Goal: Task Accomplishment & Management: Manage account settings

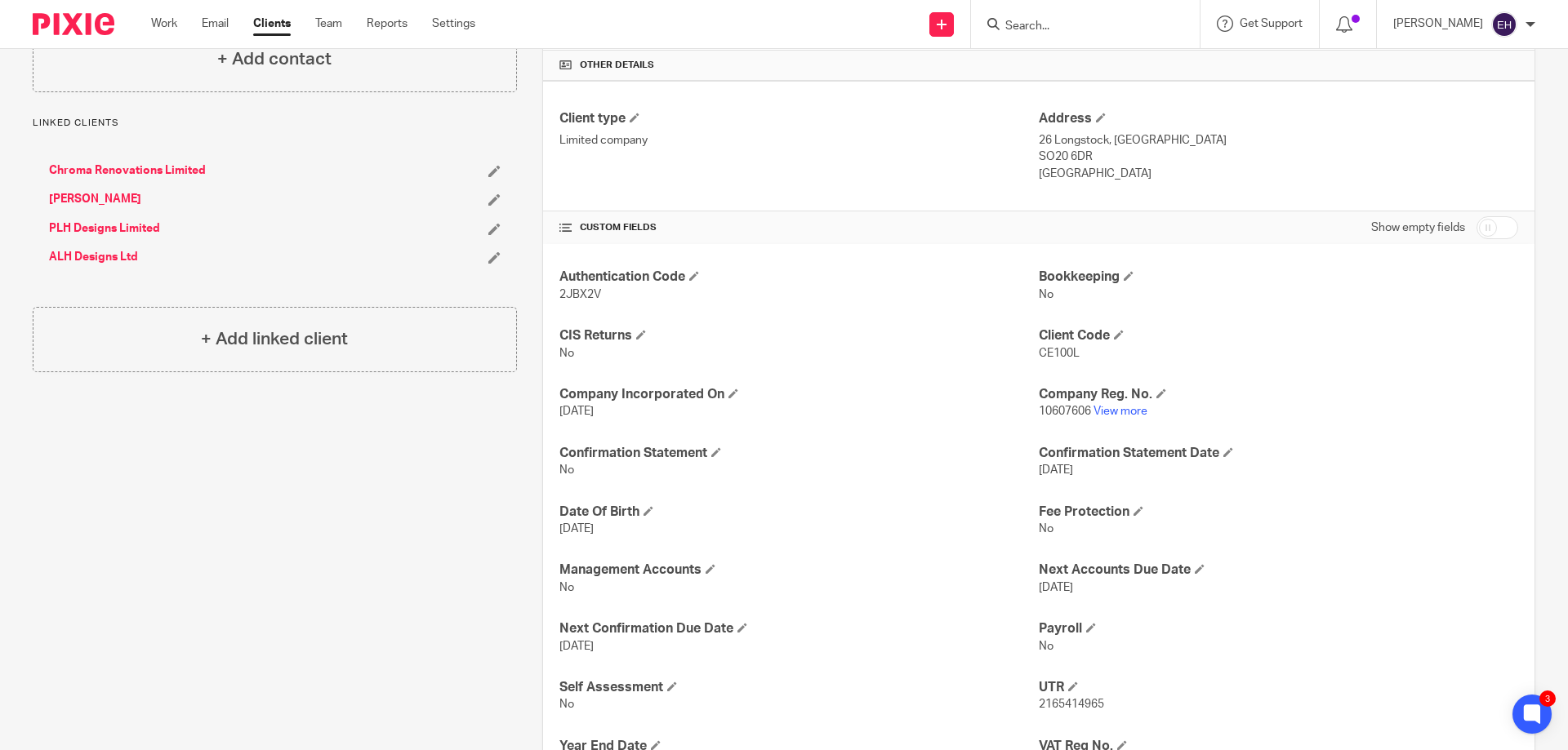
scroll to position [101, 0]
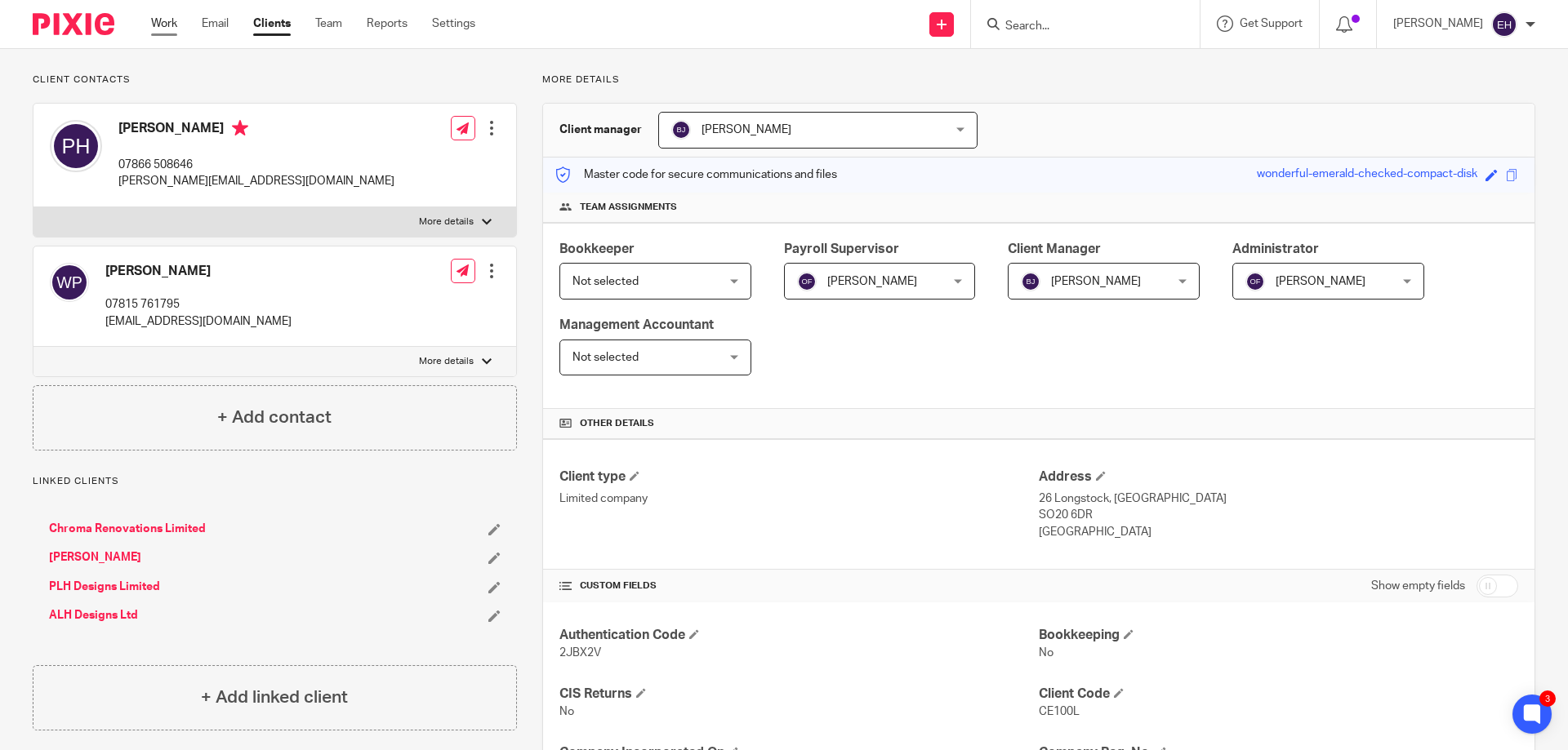
click at [167, 16] on link "Work" at bounding box center [164, 24] width 26 height 17
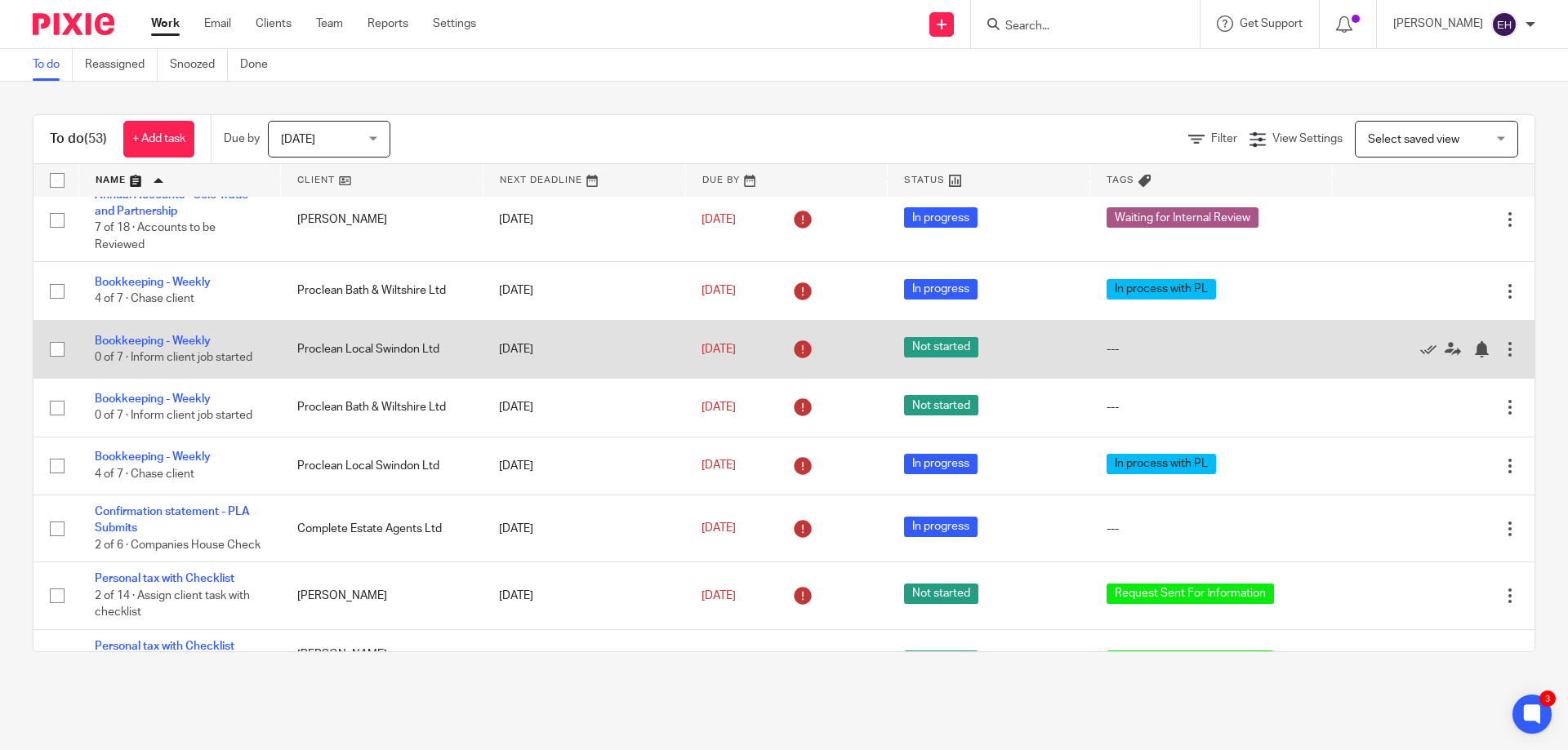
scroll to position [1225, 0]
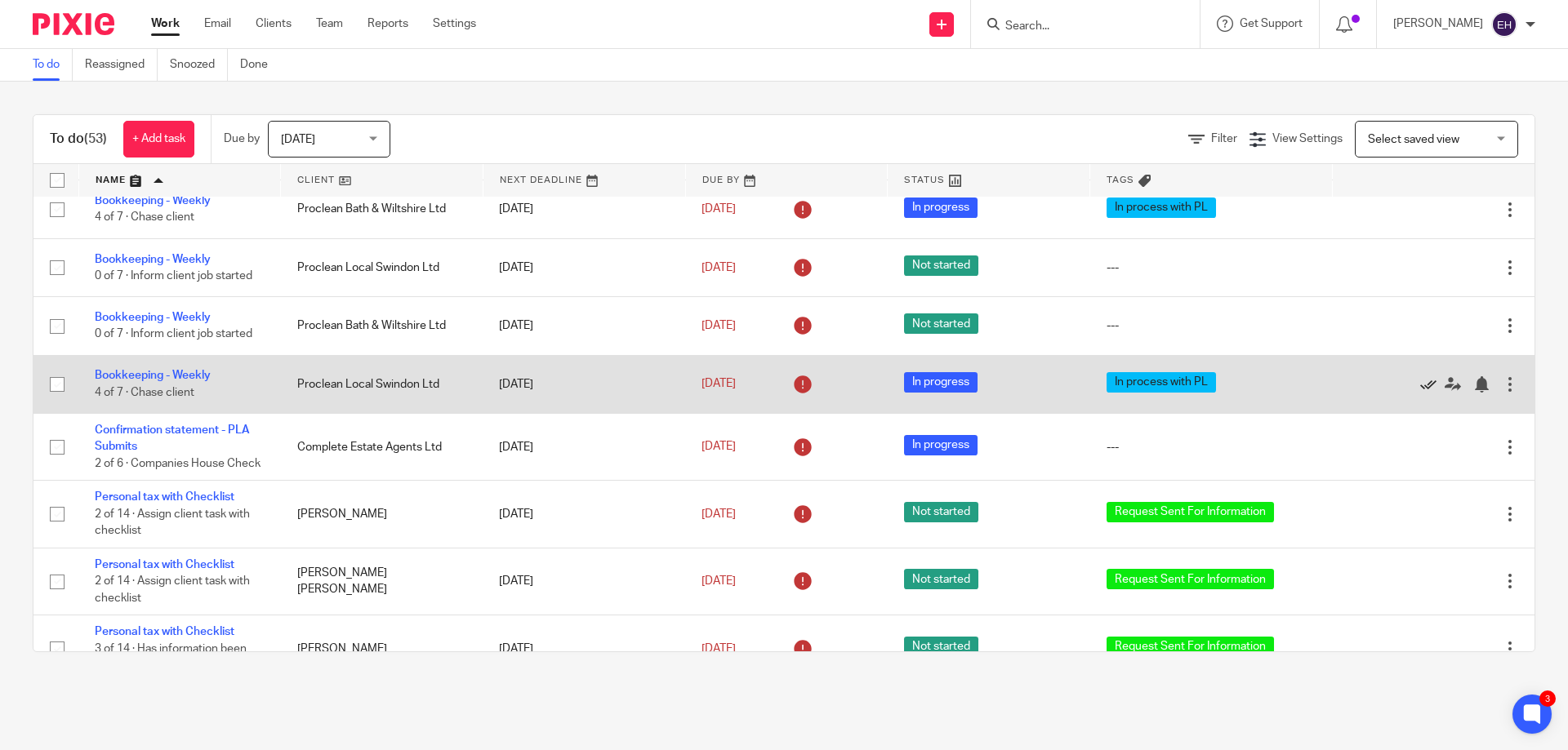
click at [1420, 393] on icon at bounding box center [1429, 385] width 17 height 17
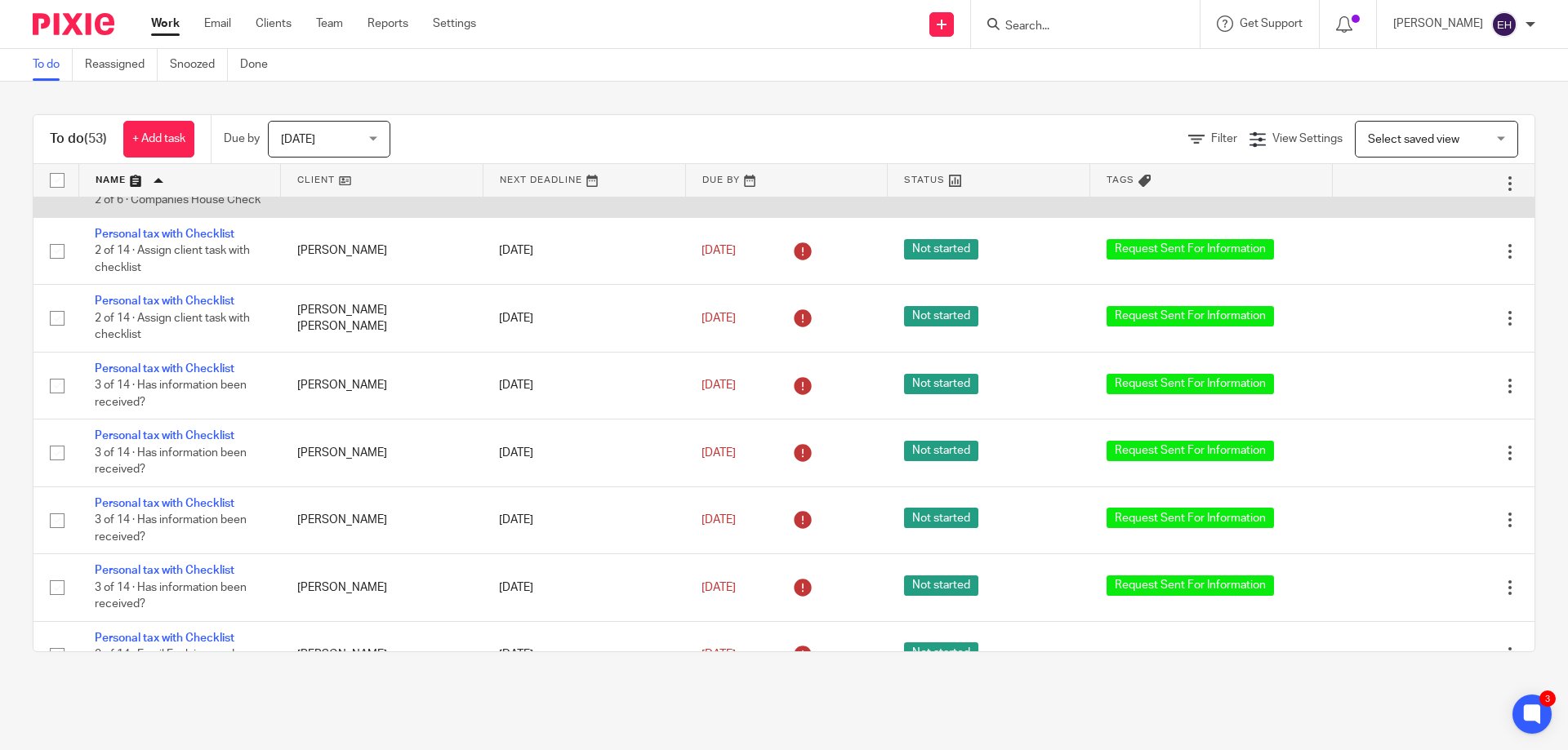
scroll to position [1470, 0]
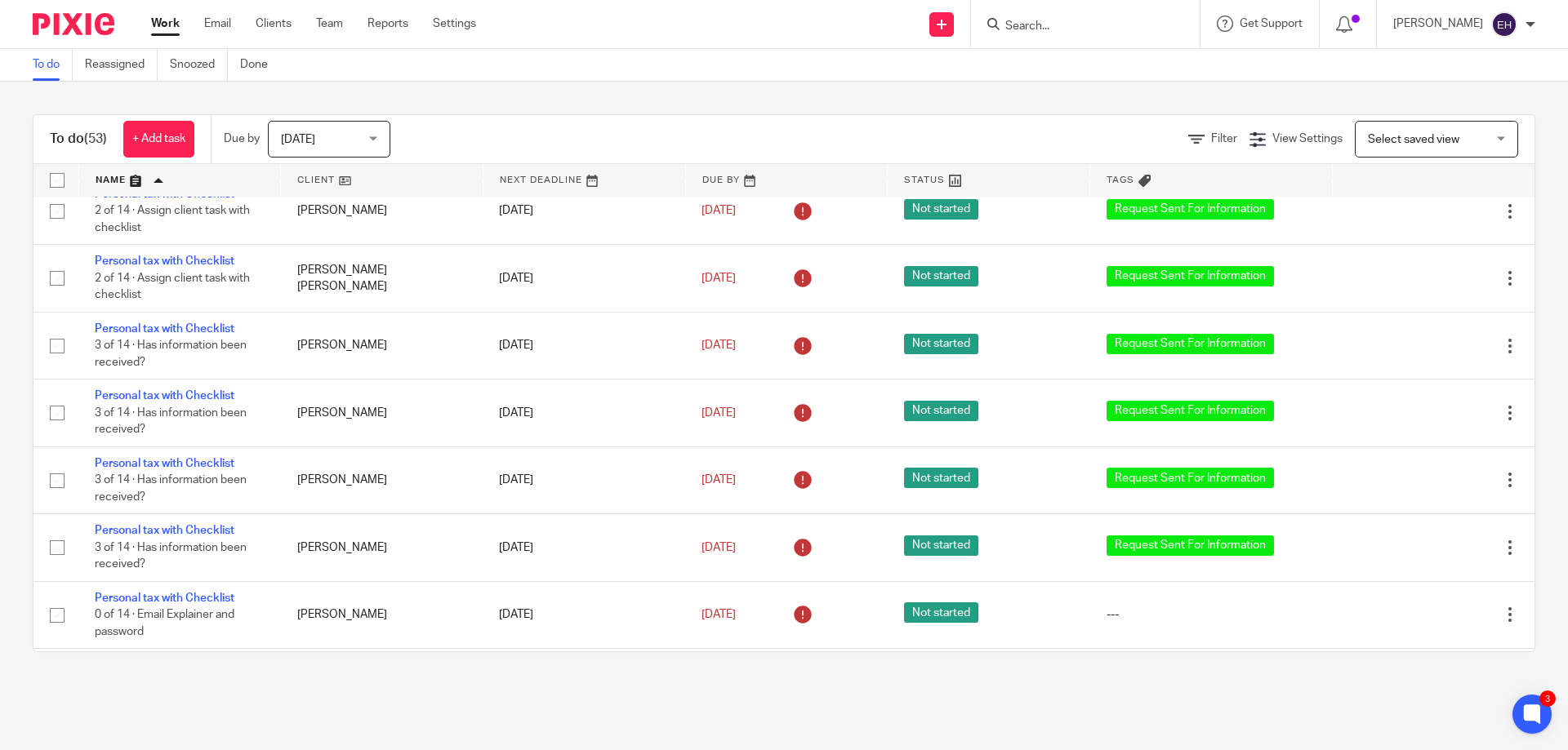
click at [362, 150] on span "Today" at bounding box center [324, 138] width 87 height 34
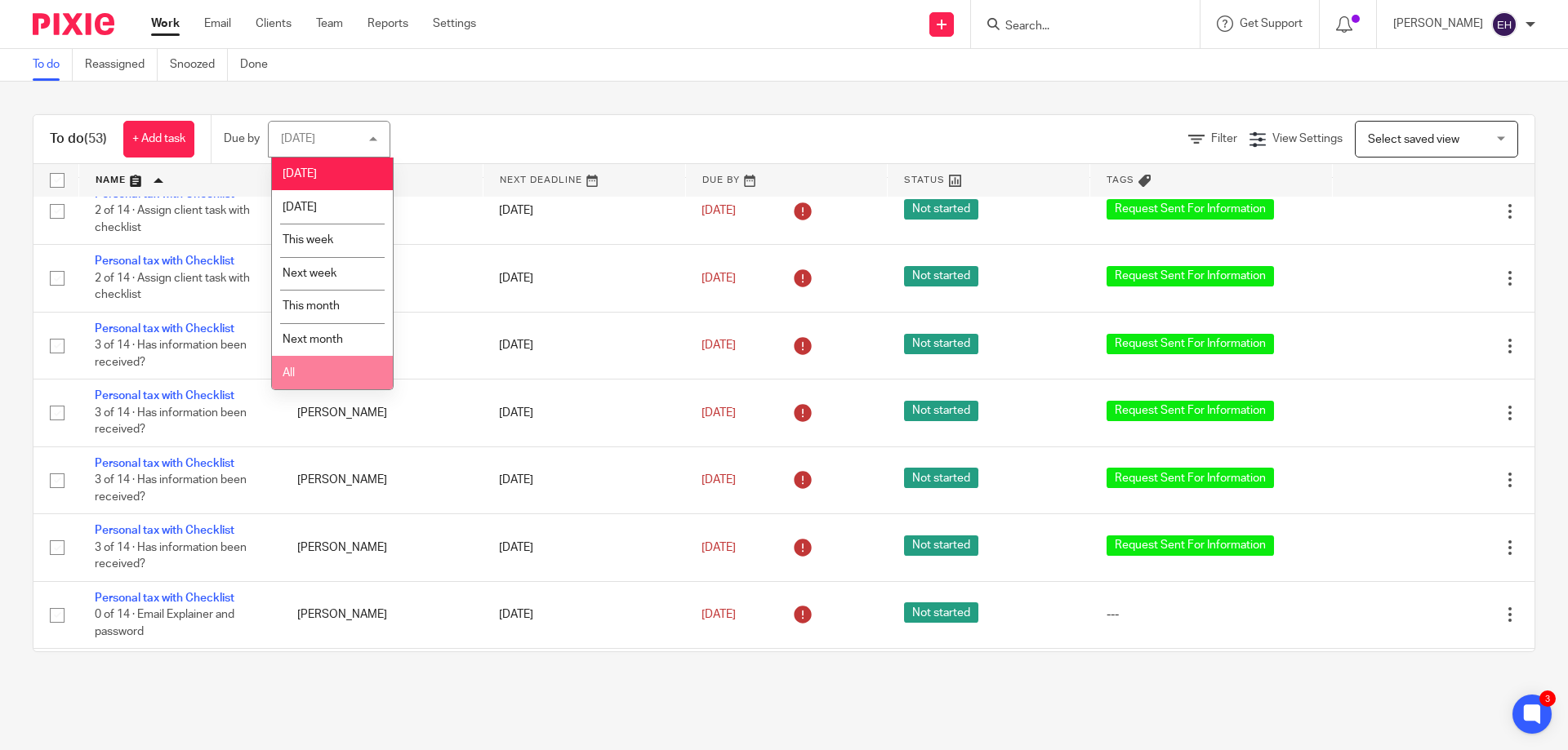
click at [346, 370] on li "All" at bounding box center [332, 373] width 121 height 33
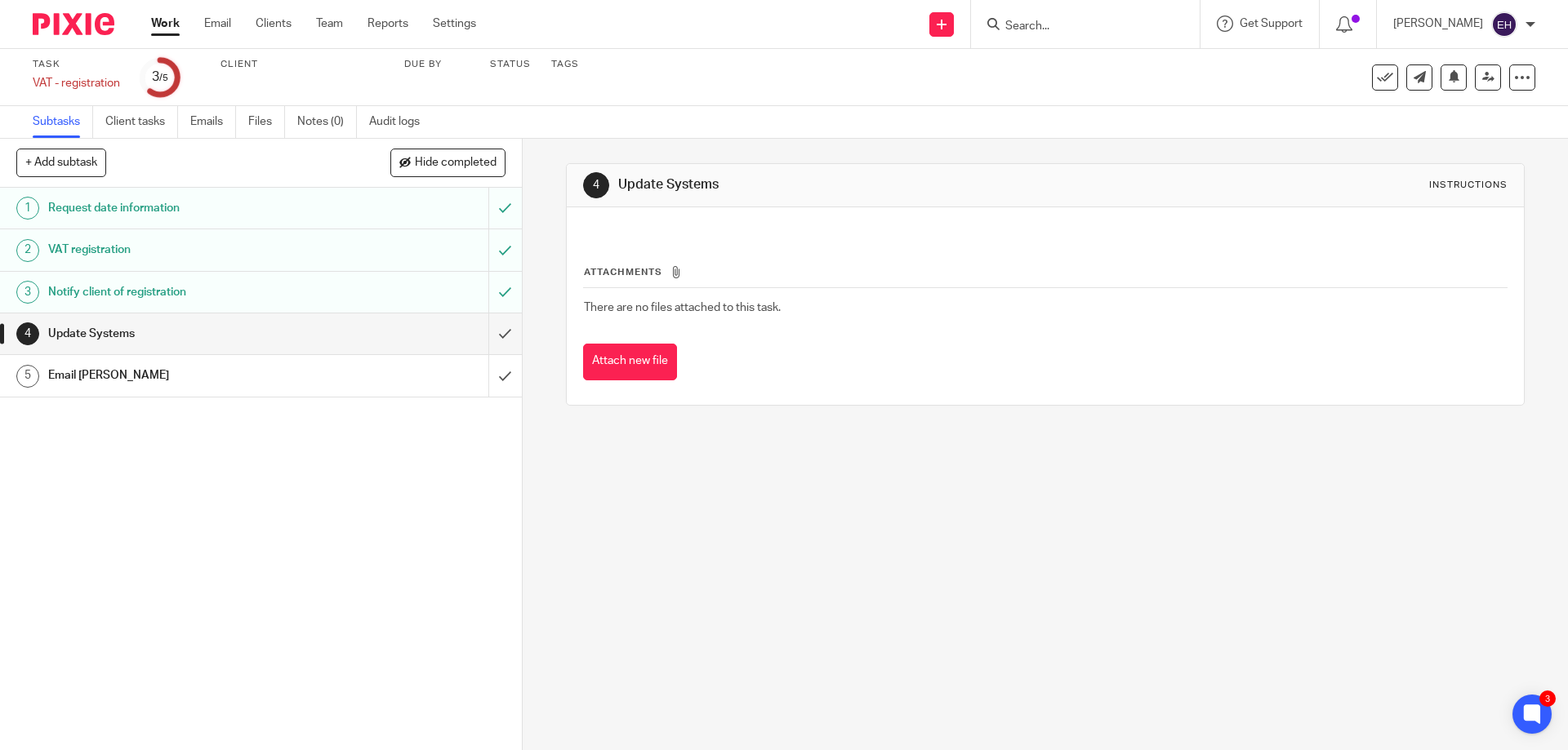
click at [235, 65] on label "Client" at bounding box center [302, 65] width 163 height 13
click at [245, 89] on div "Client" at bounding box center [302, 77] width 163 height 39
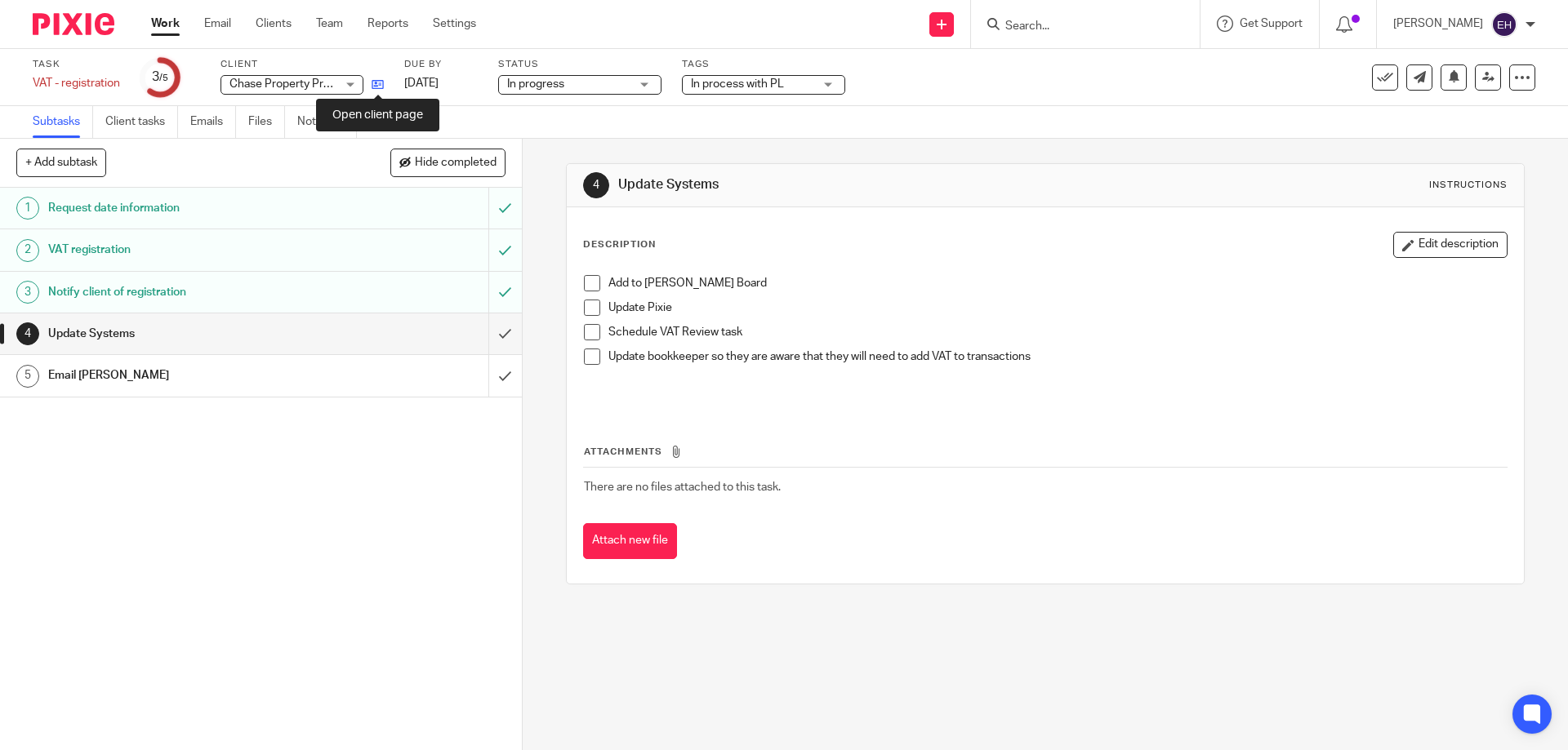
click at [378, 83] on icon at bounding box center [377, 84] width 12 height 12
click at [478, 338] on input "submit" at bounding box center [261, 334] width 522 height 41
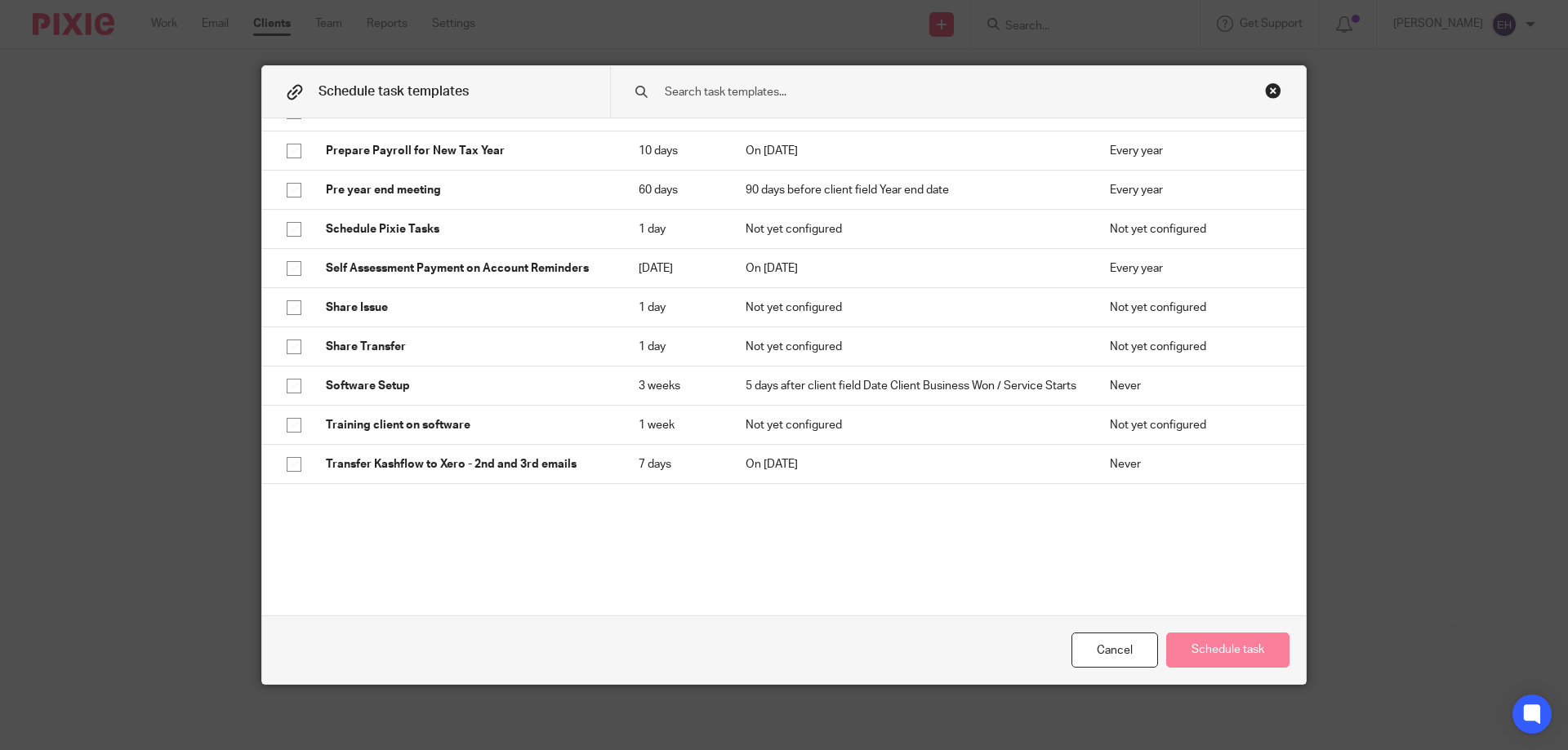
scroll to position [1767, 0]
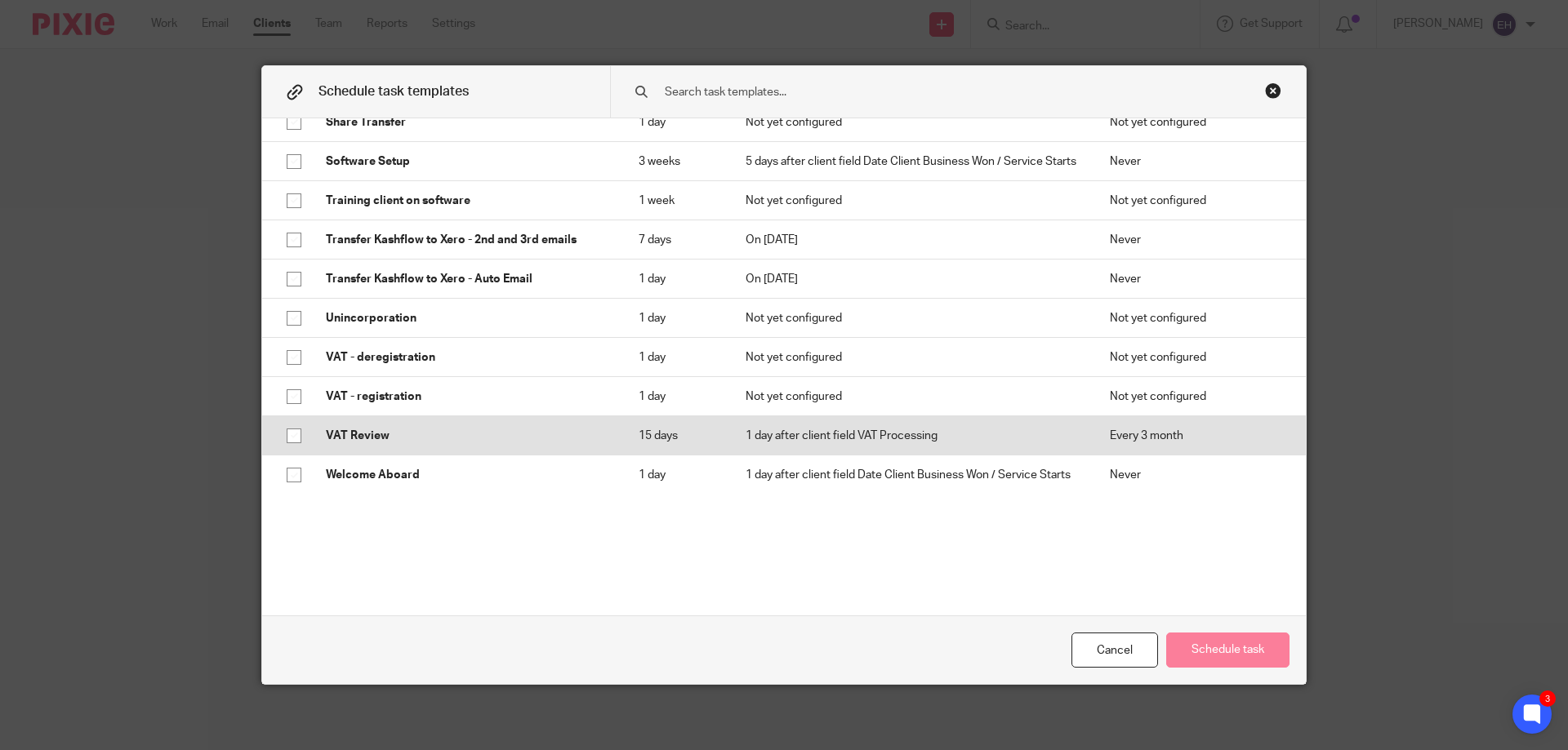
click at [292, 423] on input "checkbox" at bounding box center [294, 436] width 31 height 31
checkbox input "true"
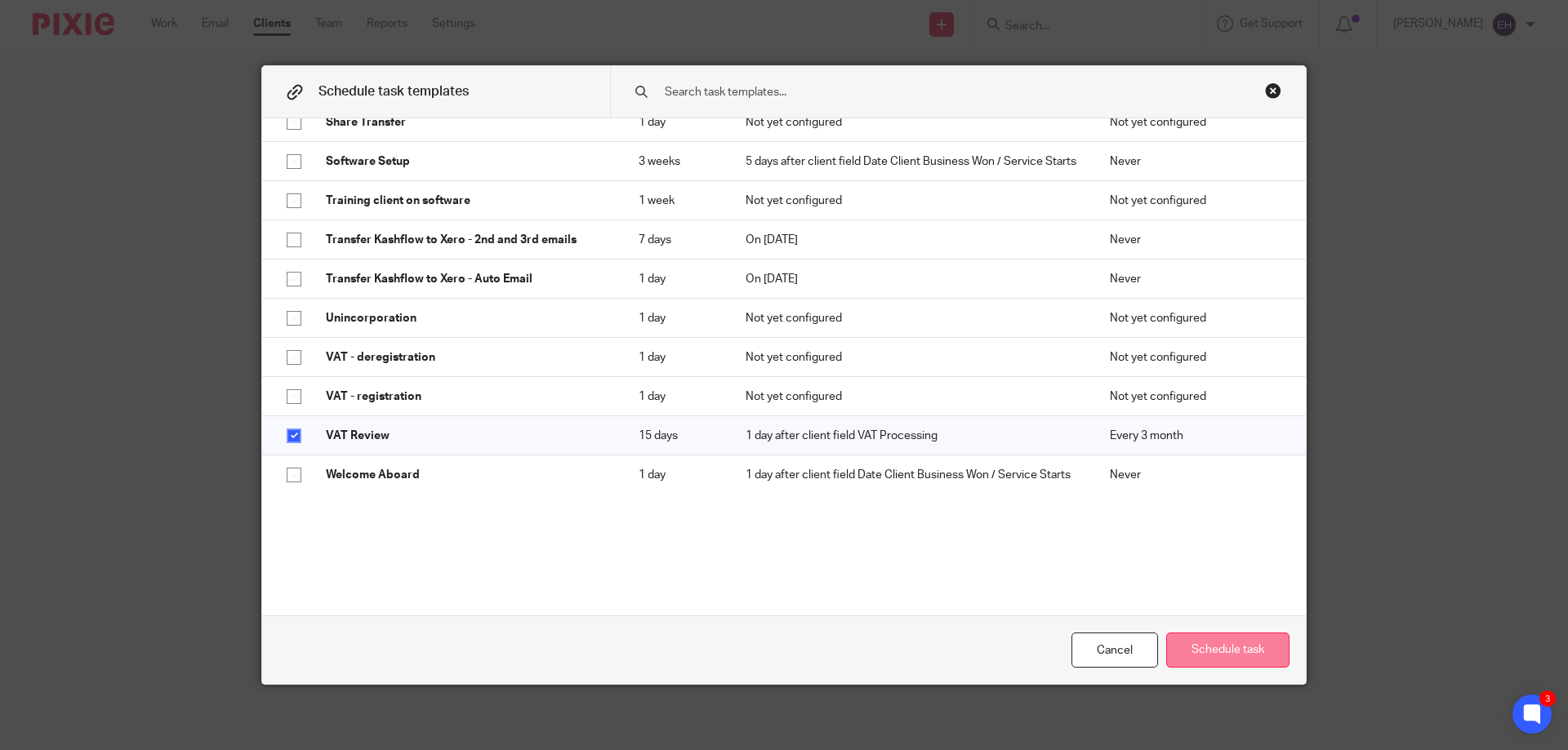
click at [1213, 643] on button "Schedule task" at bounding box center [1228, 650] width 124 height 35
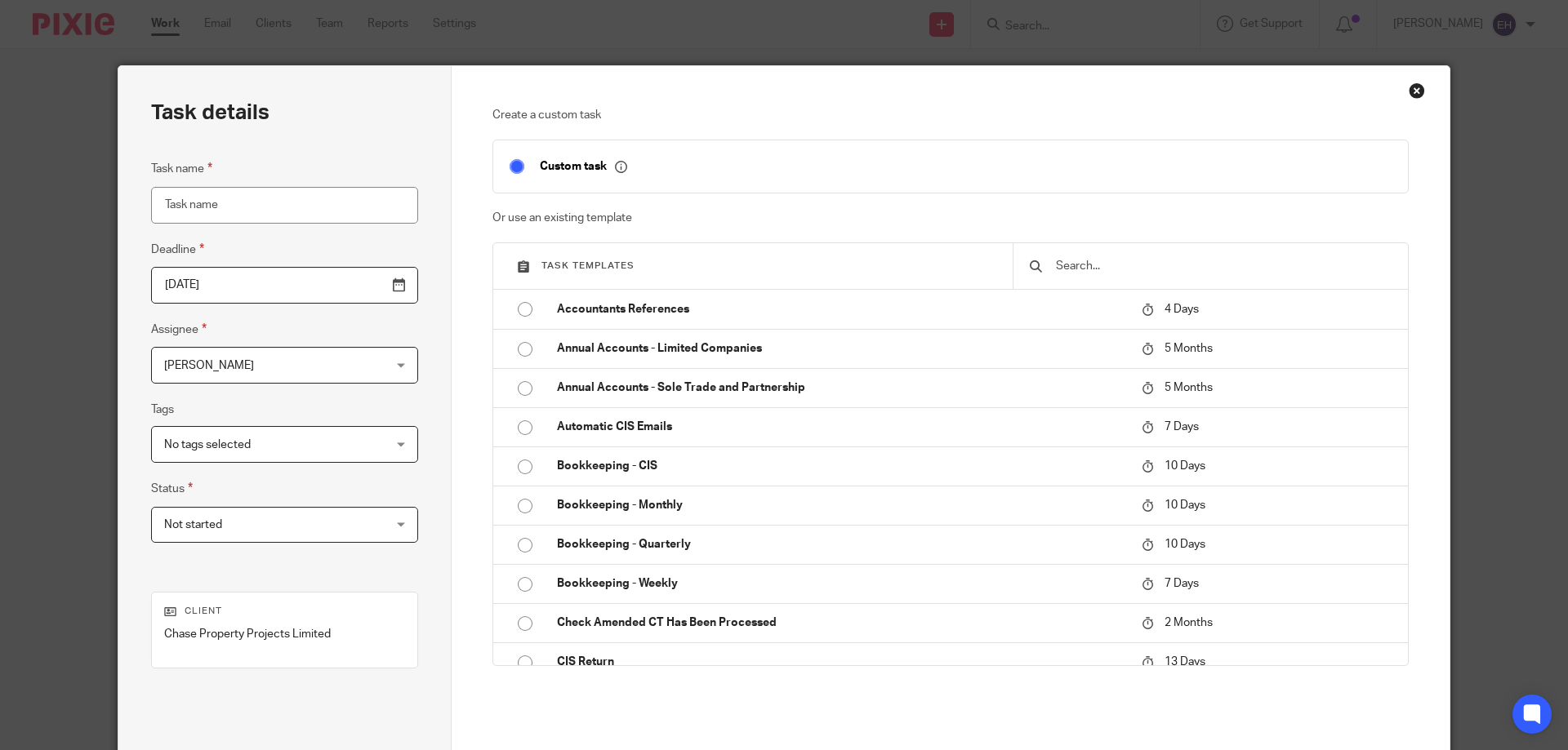
click at [748, 167] on div "Custom task" at bounding box center [938, 166] width 908 height 18
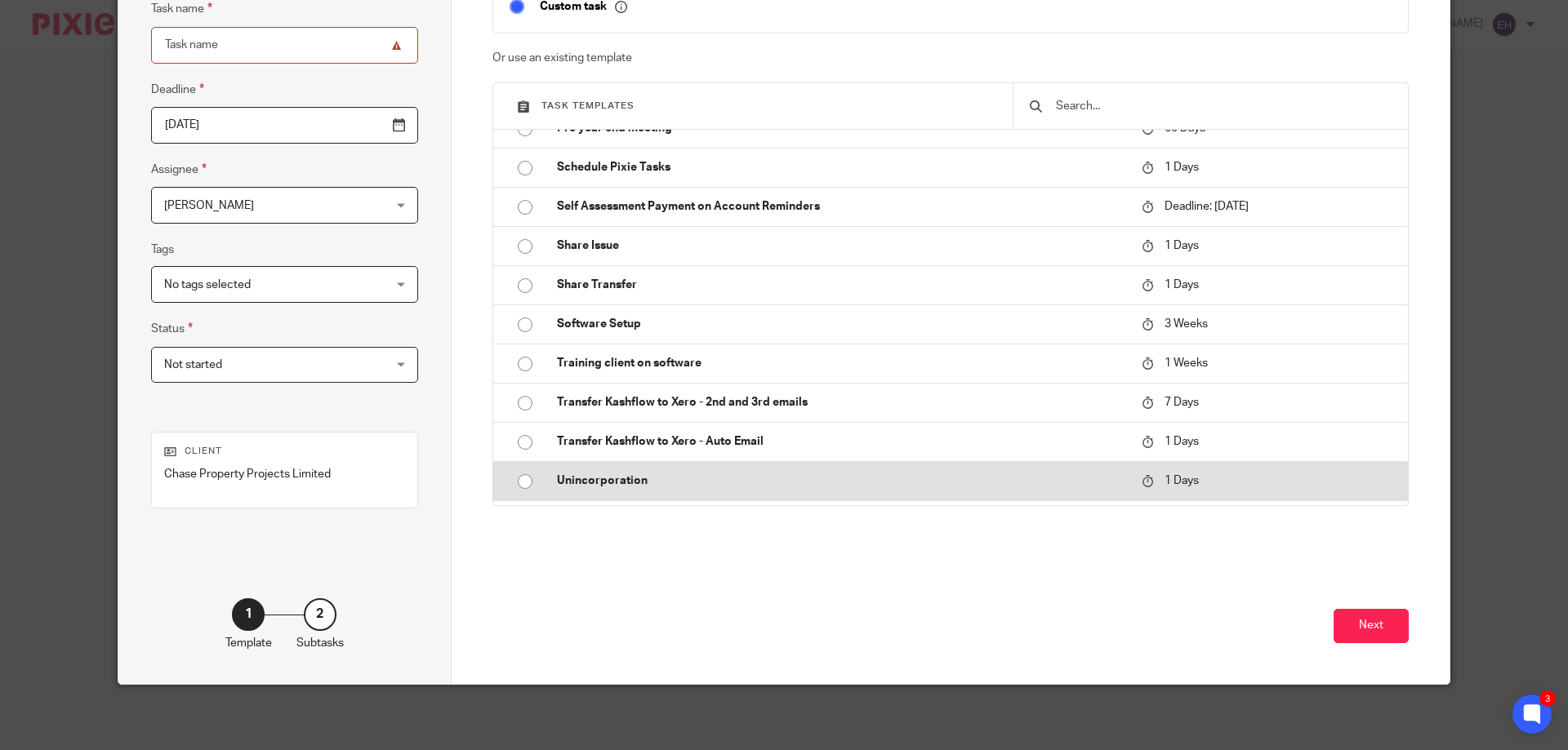
scroll to position [1741, 0]
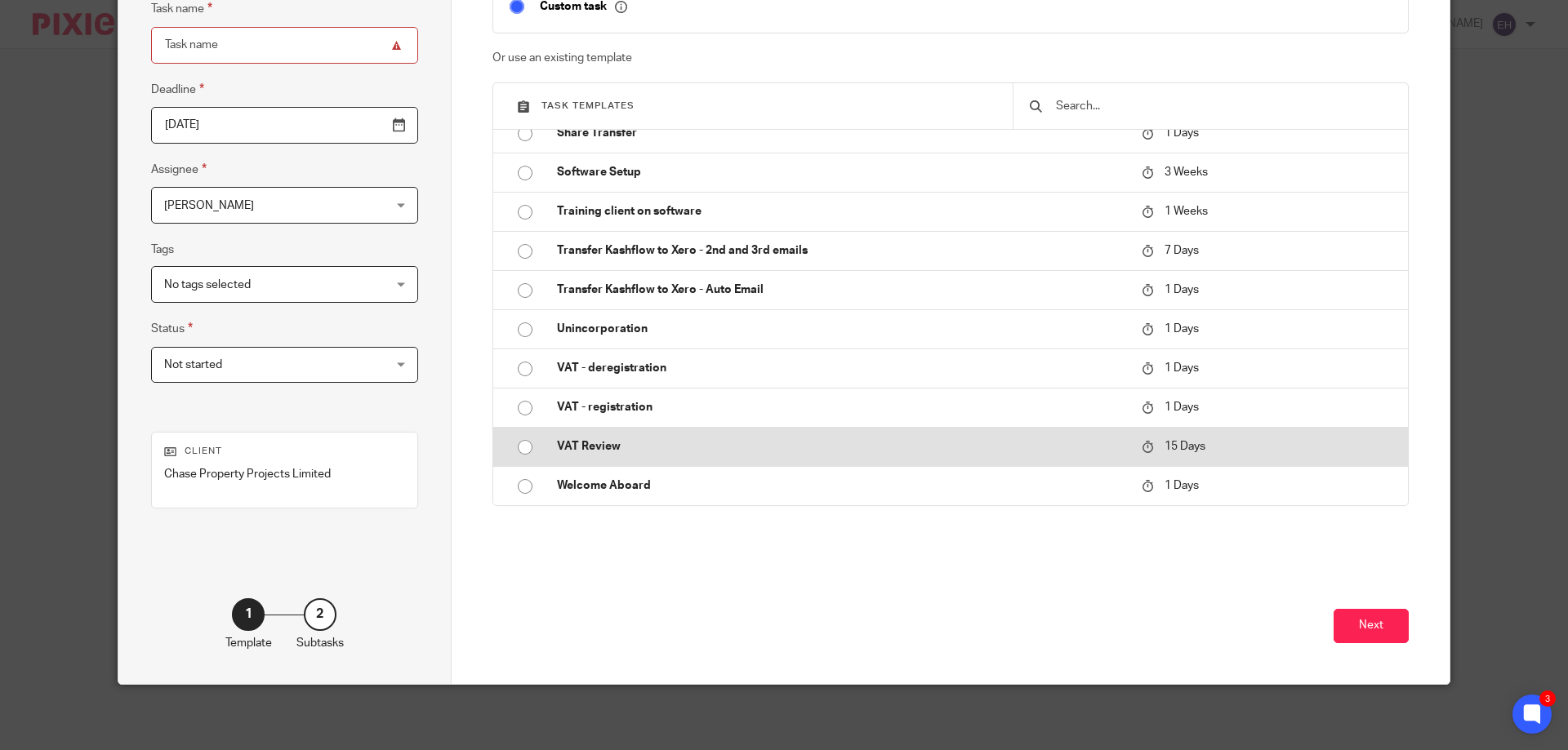
click at [657, 439] on p "VAT Review" at bounding box center [842, 446] width 569 height 17
type input "2025-10-03"
type input "VAT Review"
checkbox input "false"
radio input "true"
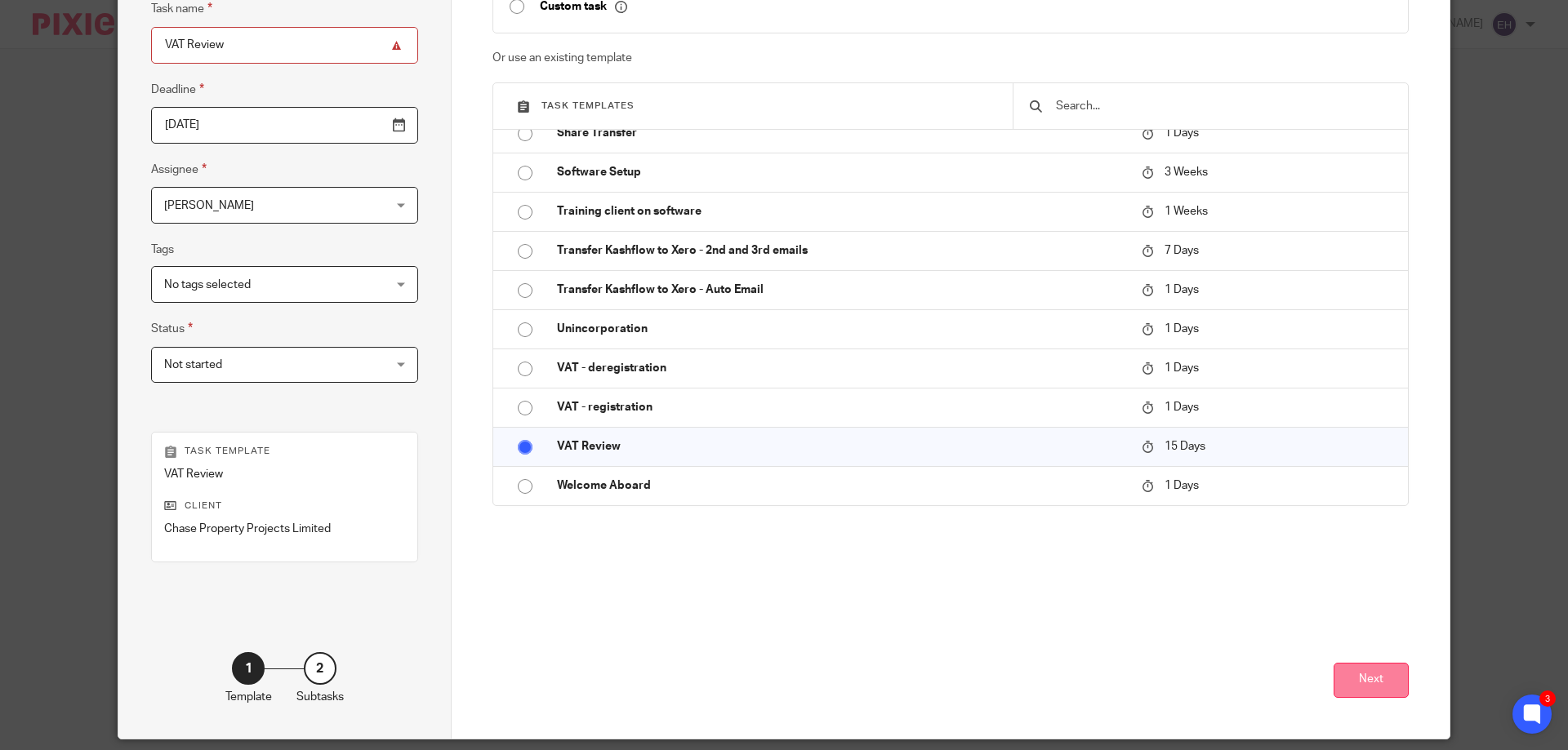
click at [1372, 677] on button "Next" at bounding box center [1371, 681] width 75 height 35
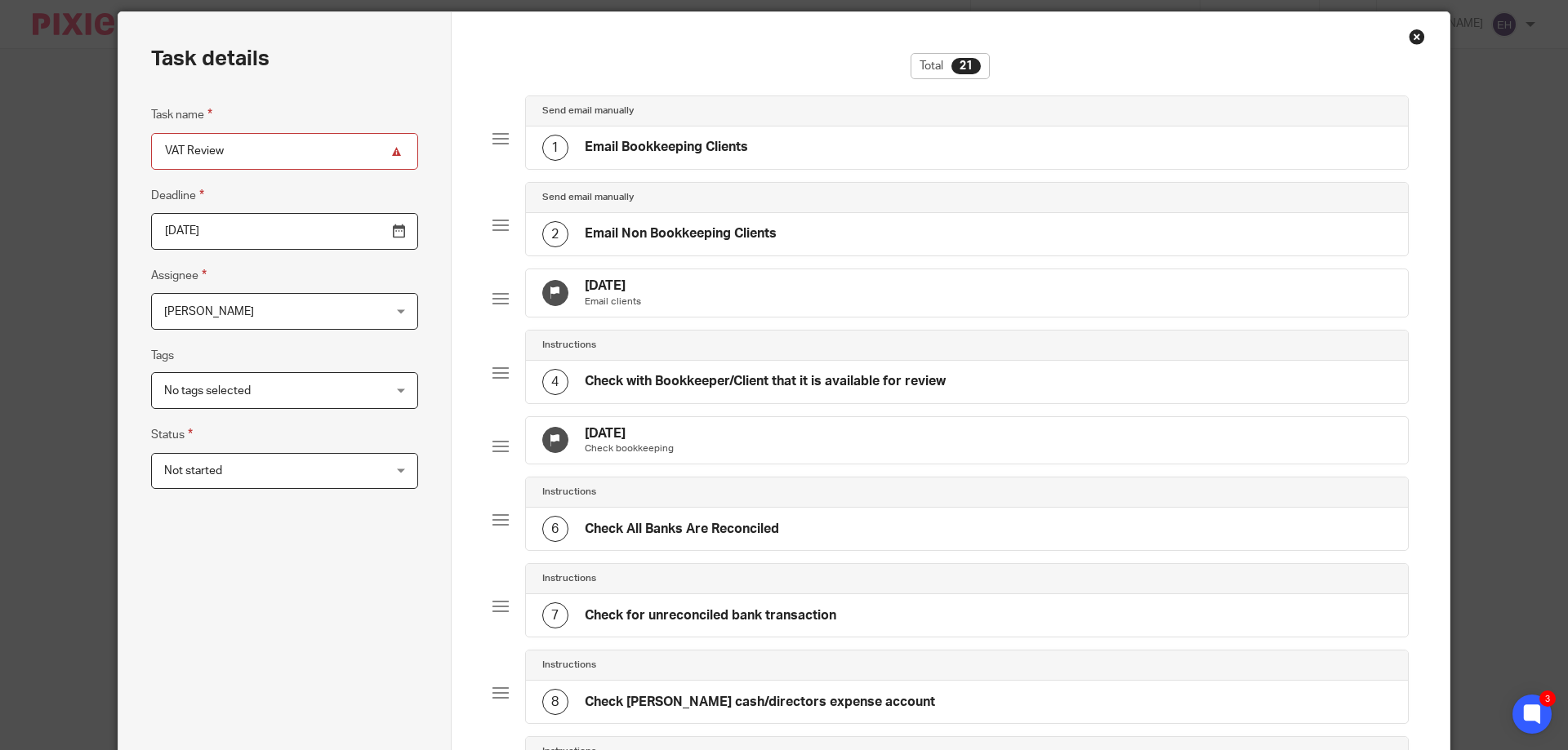
scroll to position [0, 0]
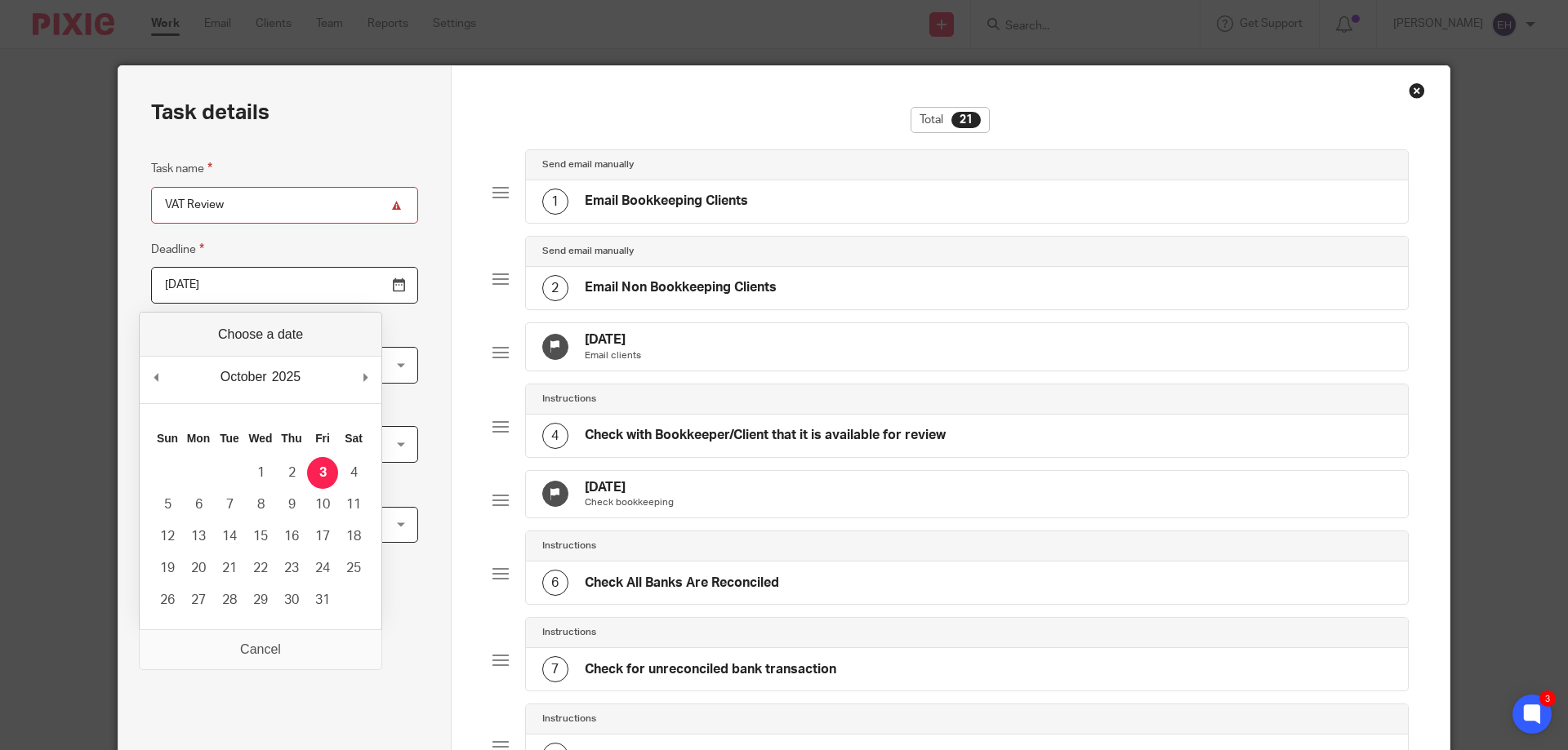
click at [360, 288] on input "2025-10-03" at bounding box center [284, 285] width 267 height 37
type input "2025-10-07"
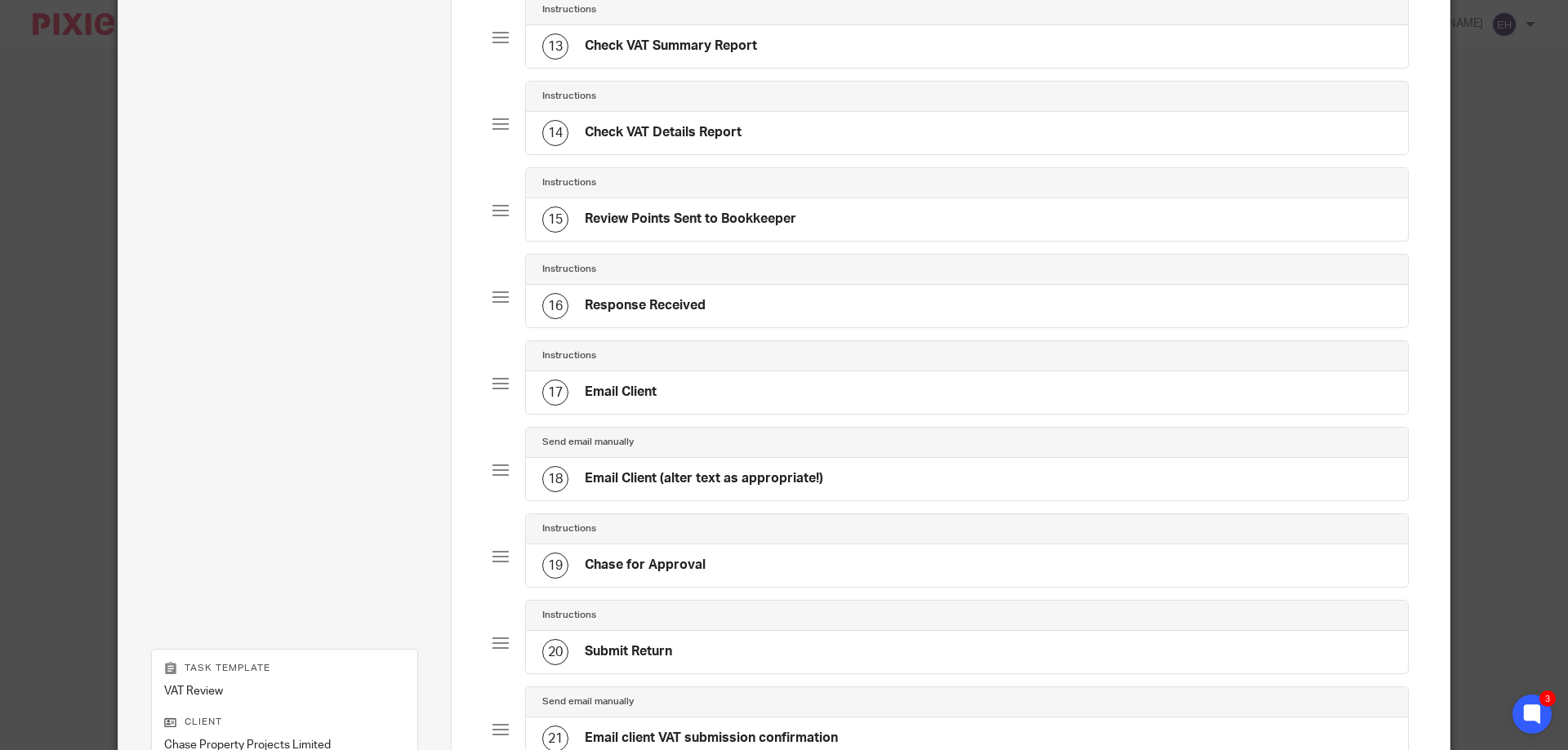
scroll to position [1440, 0]
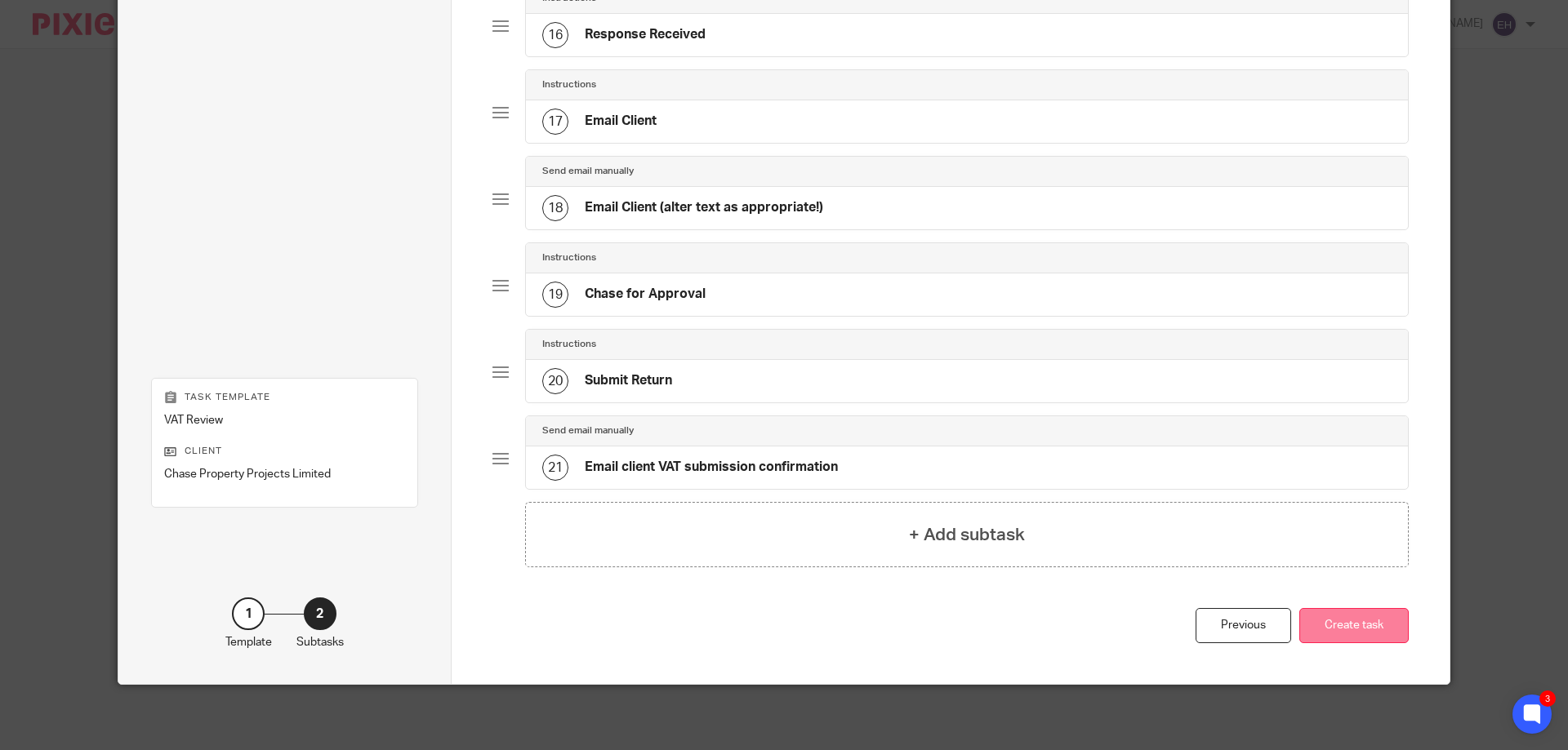
click at [1335, 622] on button "Create task" at bounding box center [1354, 625] width 110 height 35
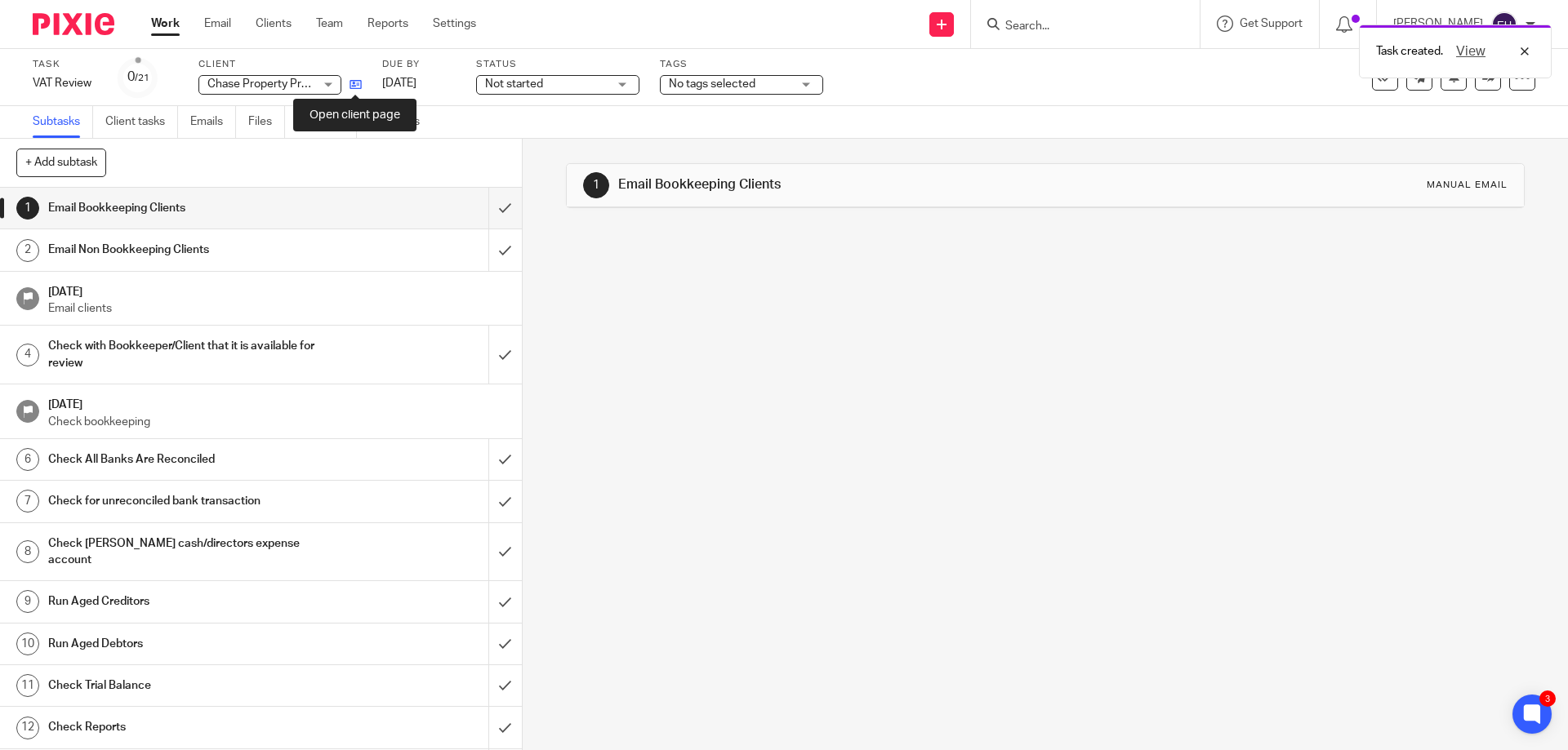
click at [356, 83] on icon at bounding box center [355, 84] width 12 height 12
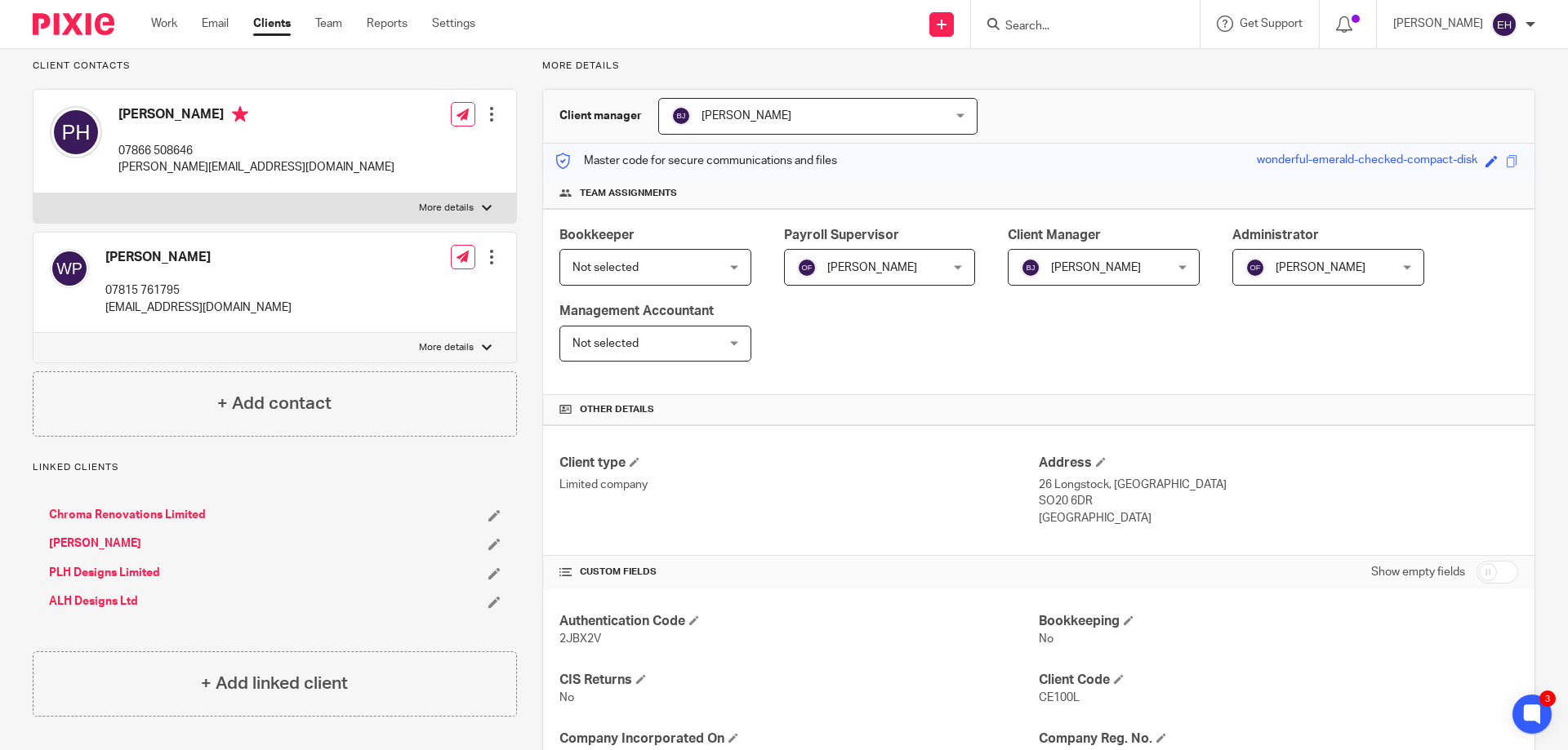
scroll to position [101, 0]
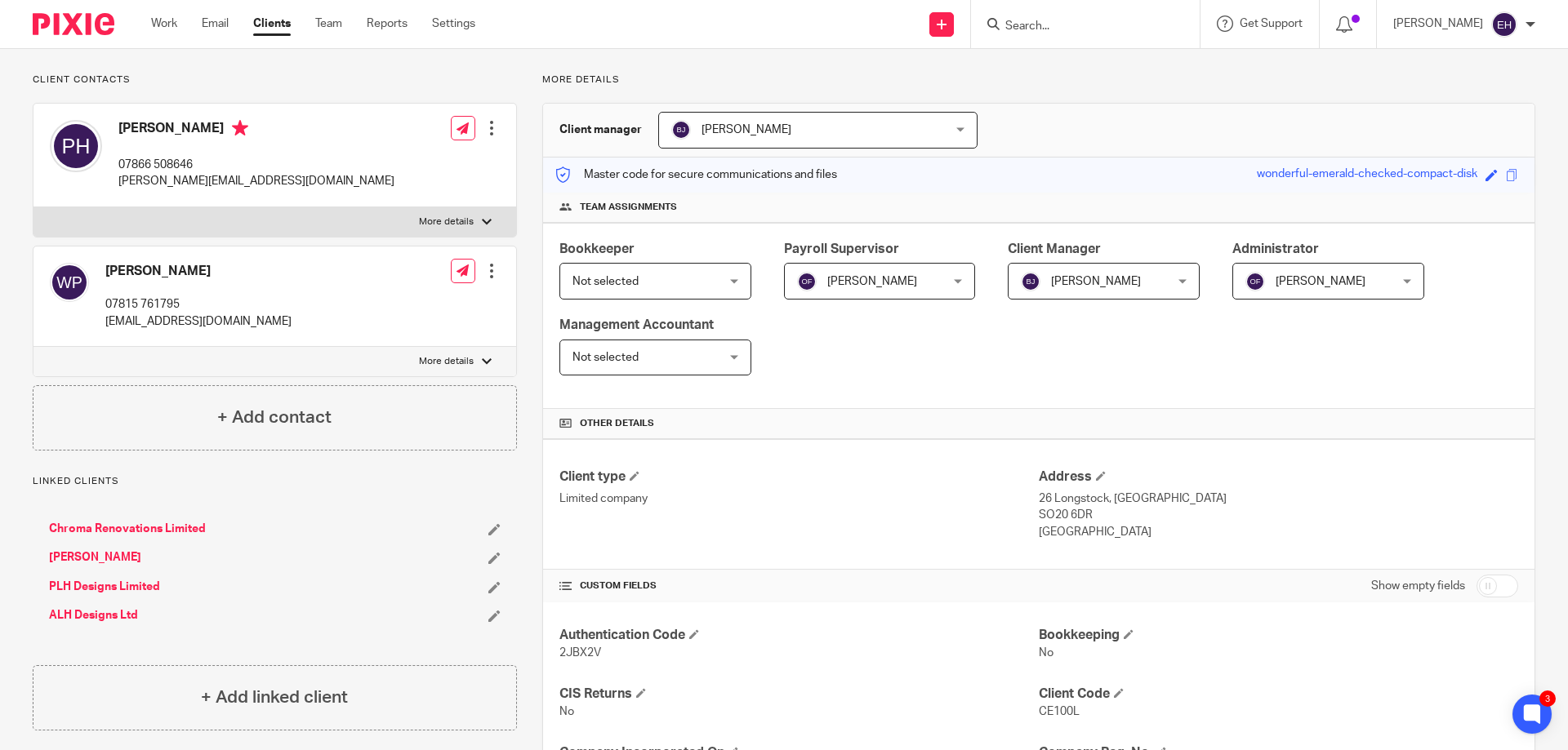
click at [1485, 585] on input "checkbox" at bounding box center [1497, 586] width 42 height 23
checkbox input "true"
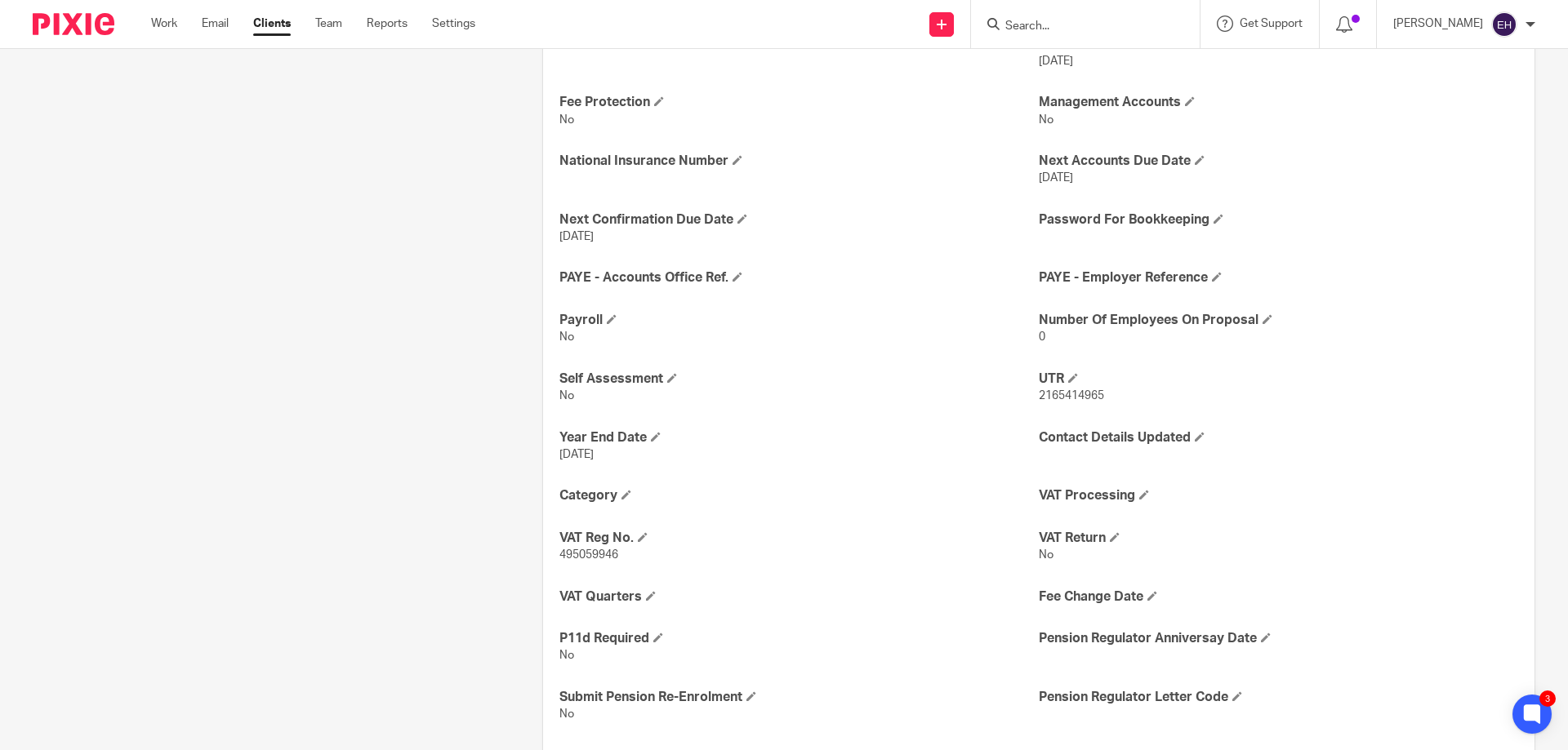
scroll to position [998, 0]
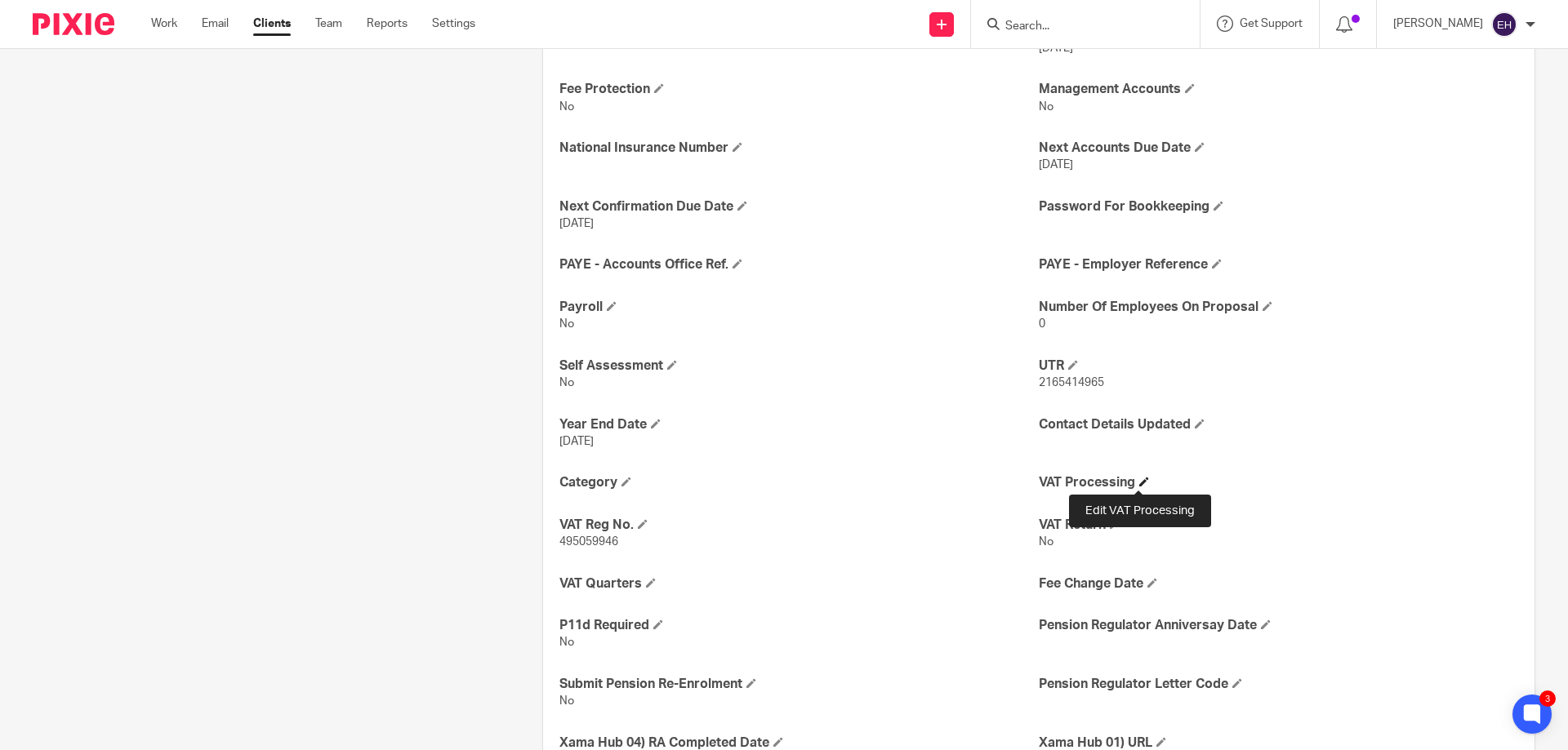
click at [1140, 479] on span at bounding box center [1144, 482] width 10 height 10
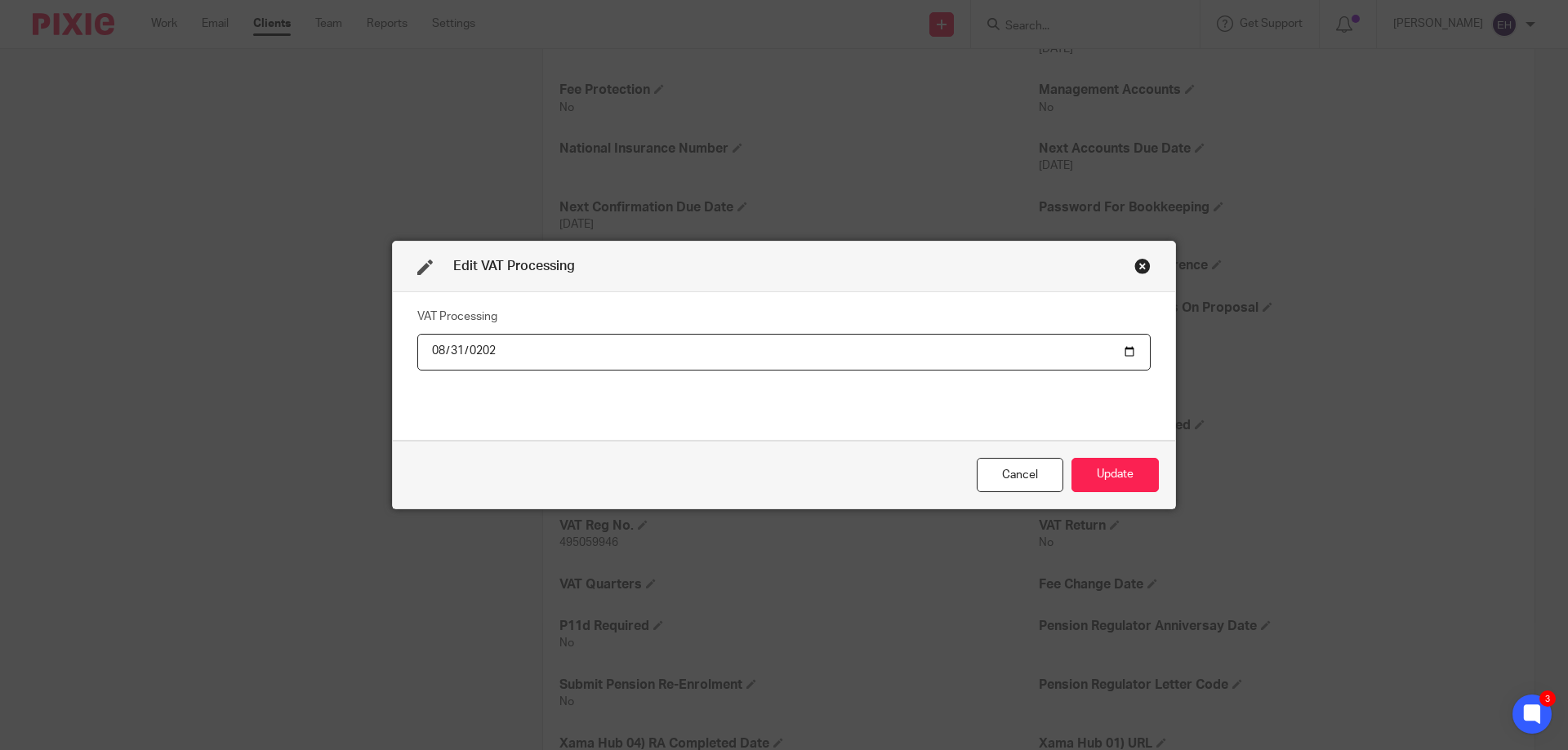
type input "2025-08-31"
click at [1123, 480] on button "Update" at bounding box center [1115, 475] width 88 height 35
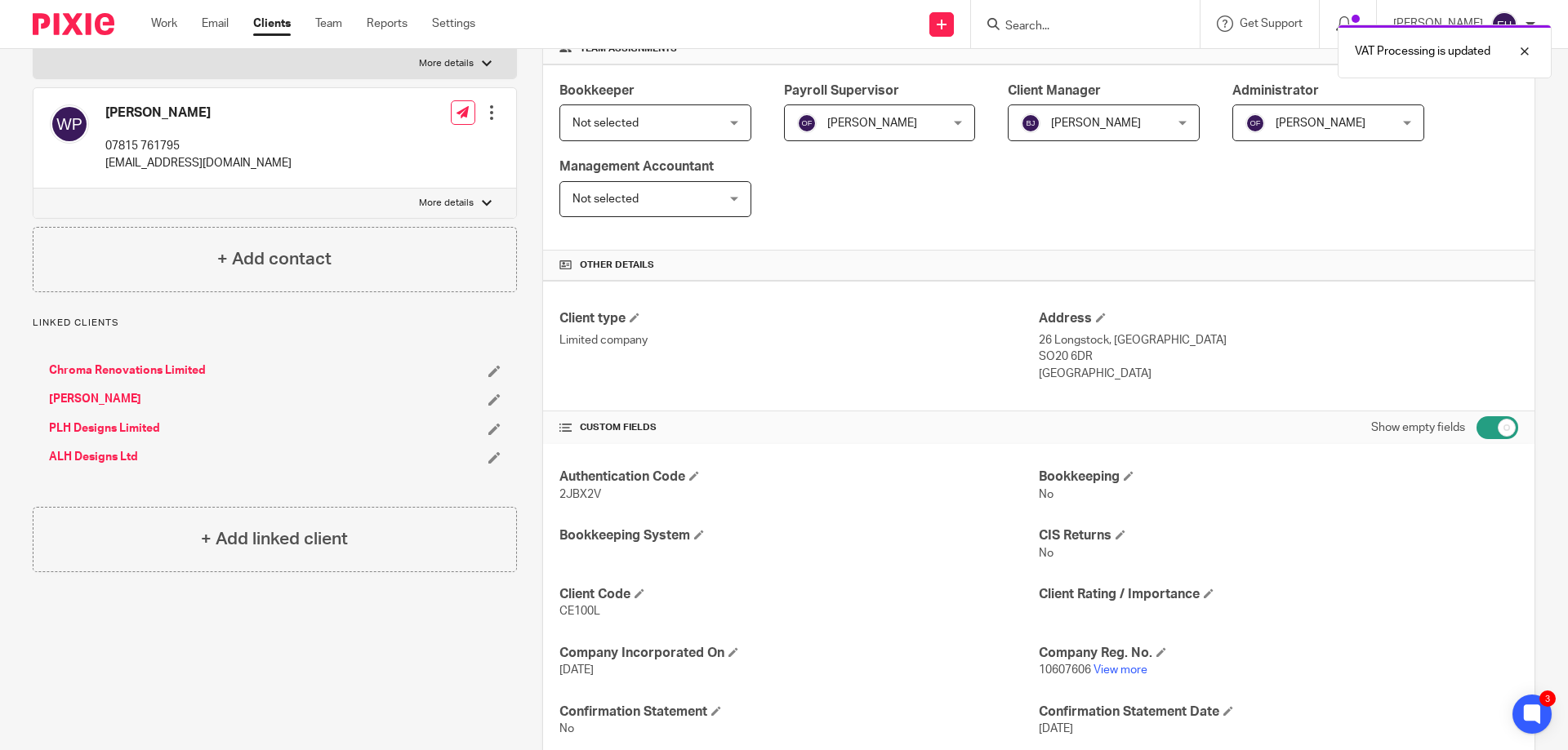
scroll to position [0, 0]
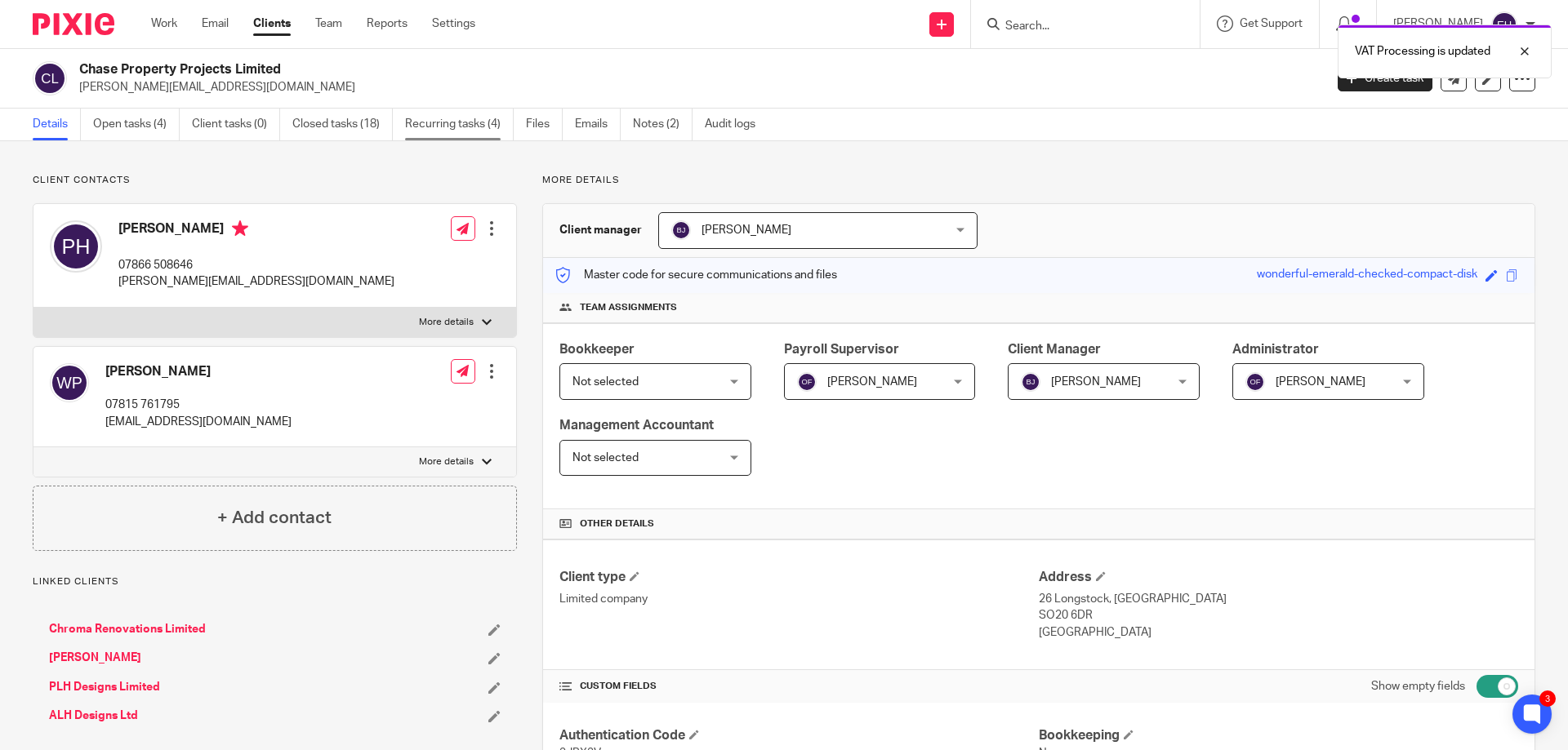
click at [447, 120] on link "Recurring tasks (4)" at bounding box center [460, 125] width 109 height 32
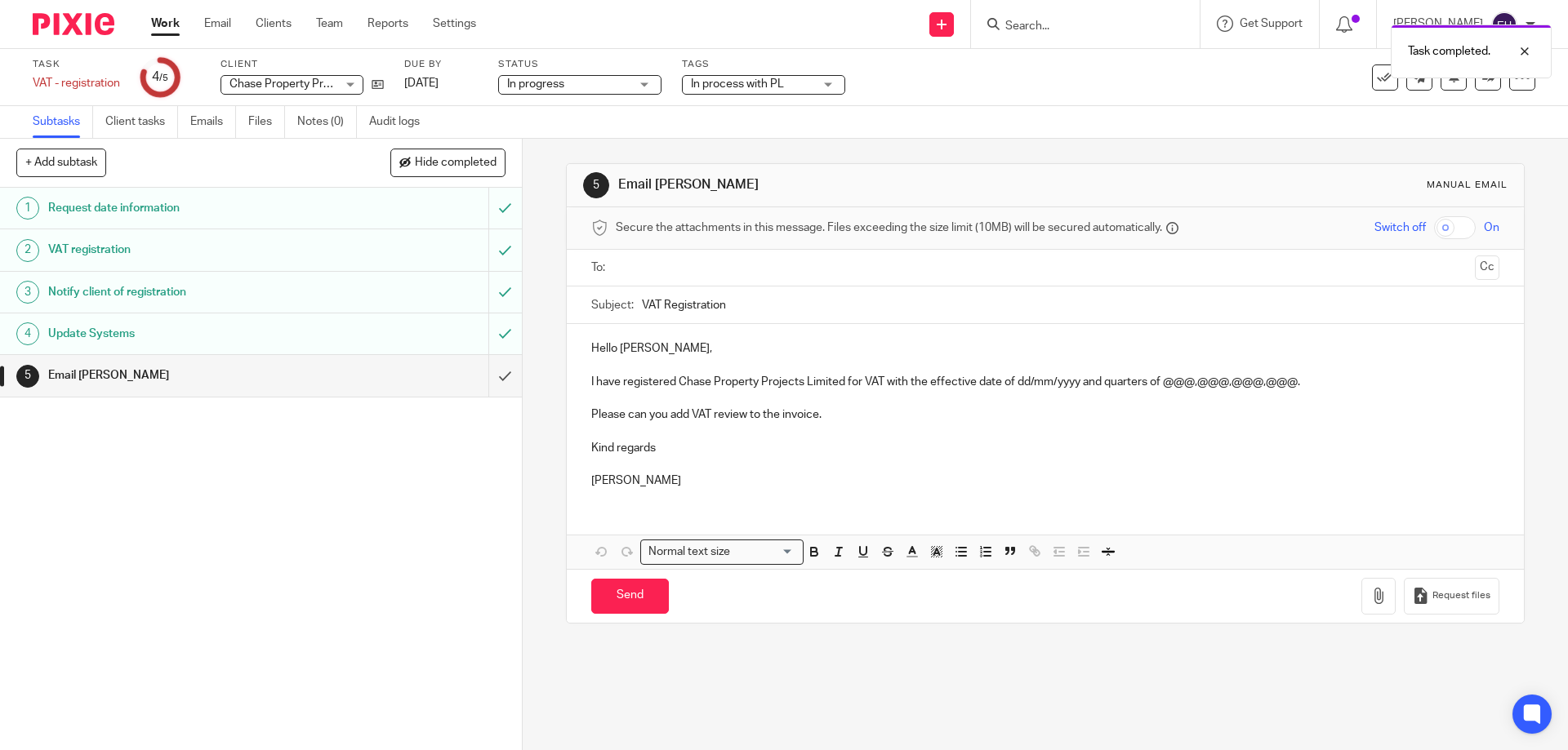
click at [787, 269] on input "text" at bounding box center [1044, 268] width 846 height 18
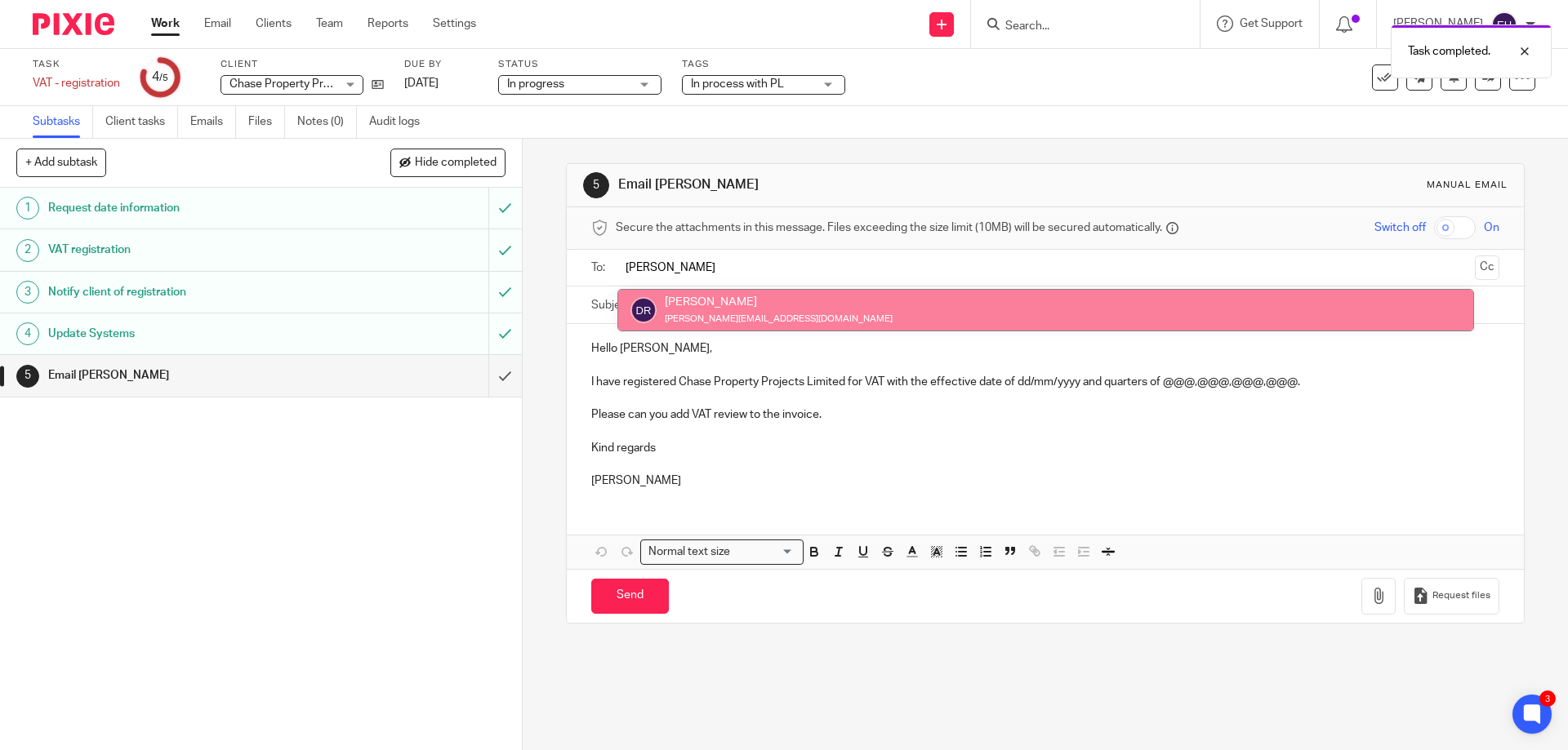
type input "[PERSON_NAME]"
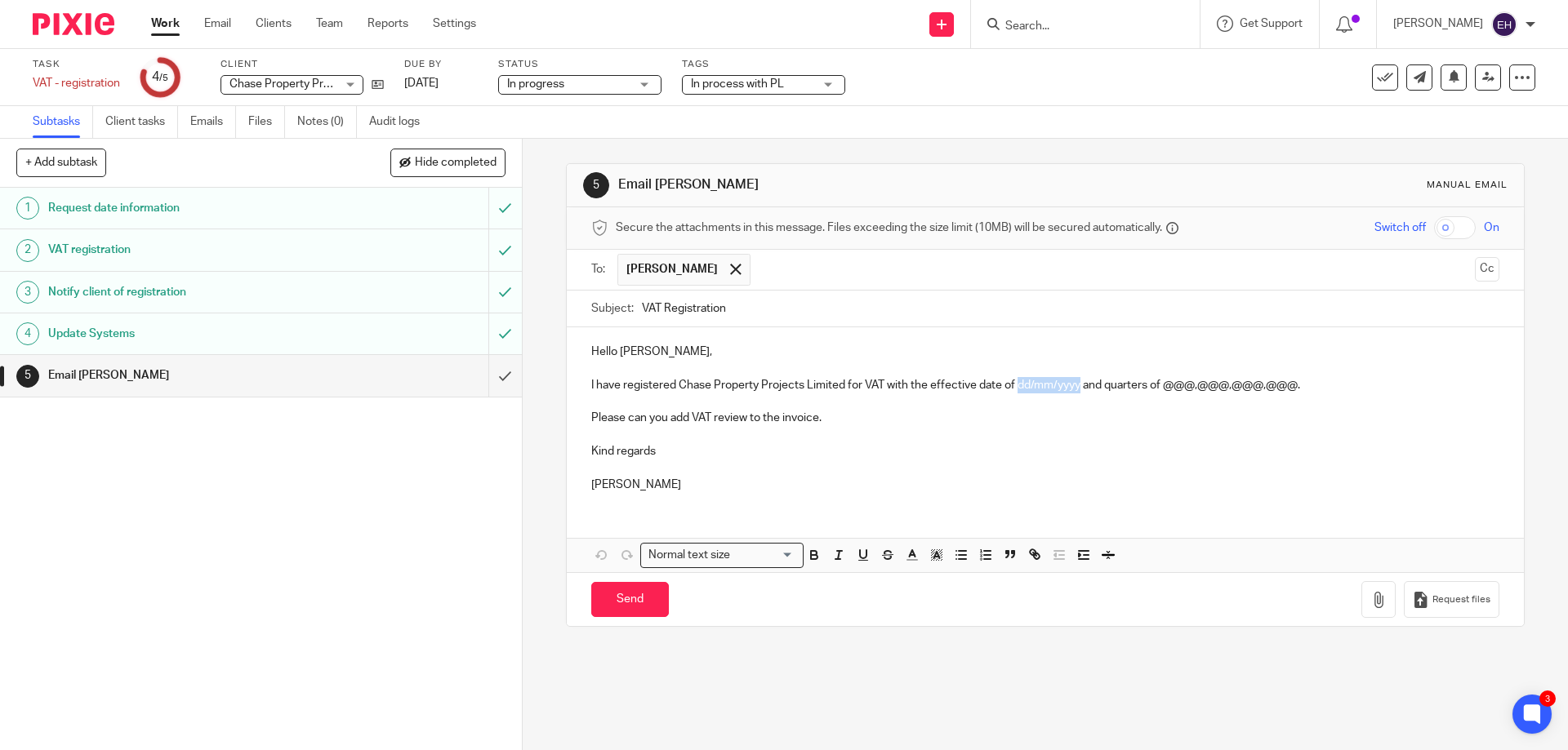
drag, startPoint x: 1012, startPoint y: 385, endPoint x: 1076, endPoint y: 386, distance: 64.0
click at [1076, 387] on p "I have registered Chase Property Projects Limited for VAT with the effective da…" at bounding box center [1045, 386] width 907 height 17
drag, startPoint x: 1159, startPoint y: 387, endPoint x: 1187, endPoint y: 390, distance: 28.2
click at [1187, 390] on p "I have registered Chase Property Projects Limited for VAT with the effective da…" at bounding box center [1045, 386] width 907 height 17
click at [628, 604] on input "Send" at bounding box center [630, 600] width 78 height 35
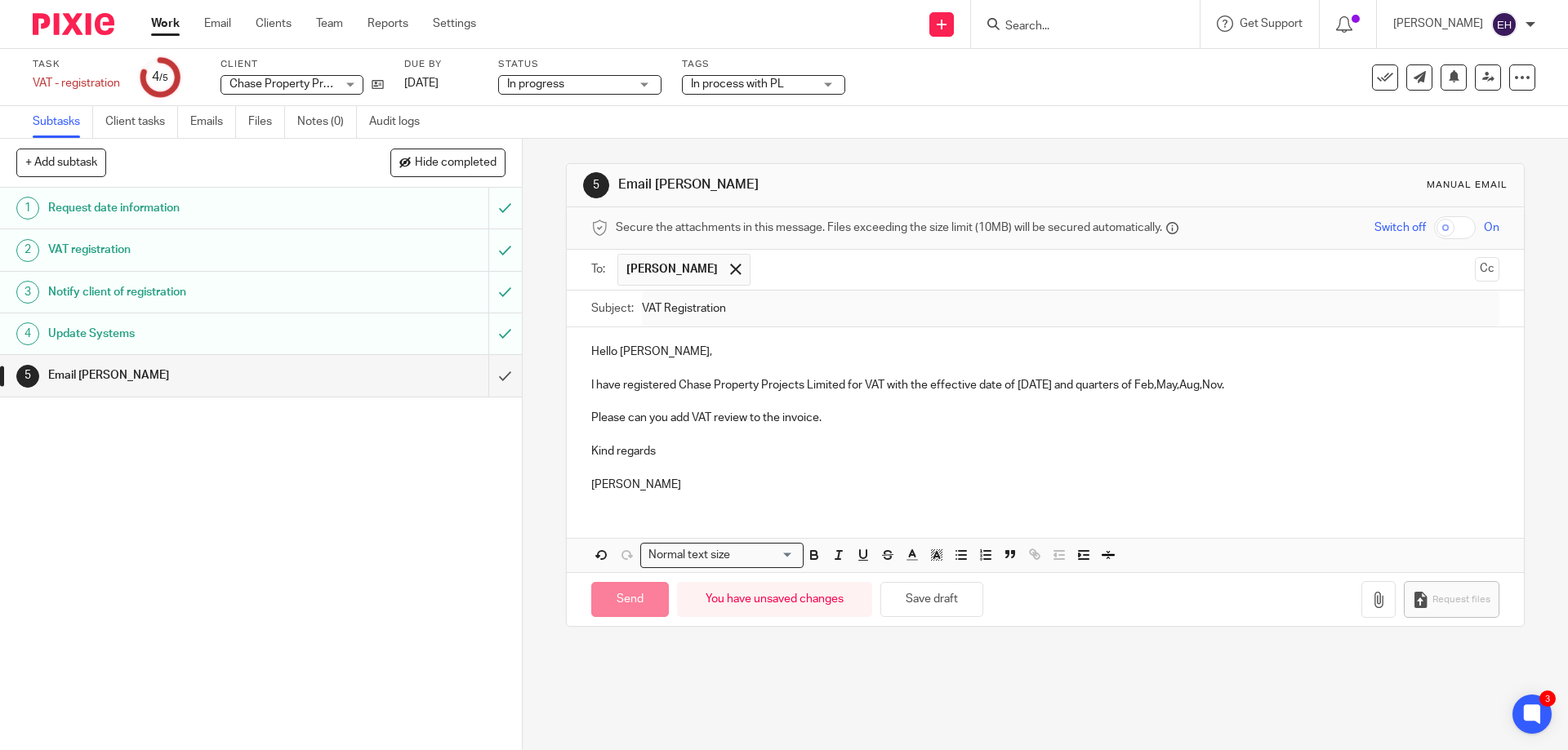
type input "Sent"
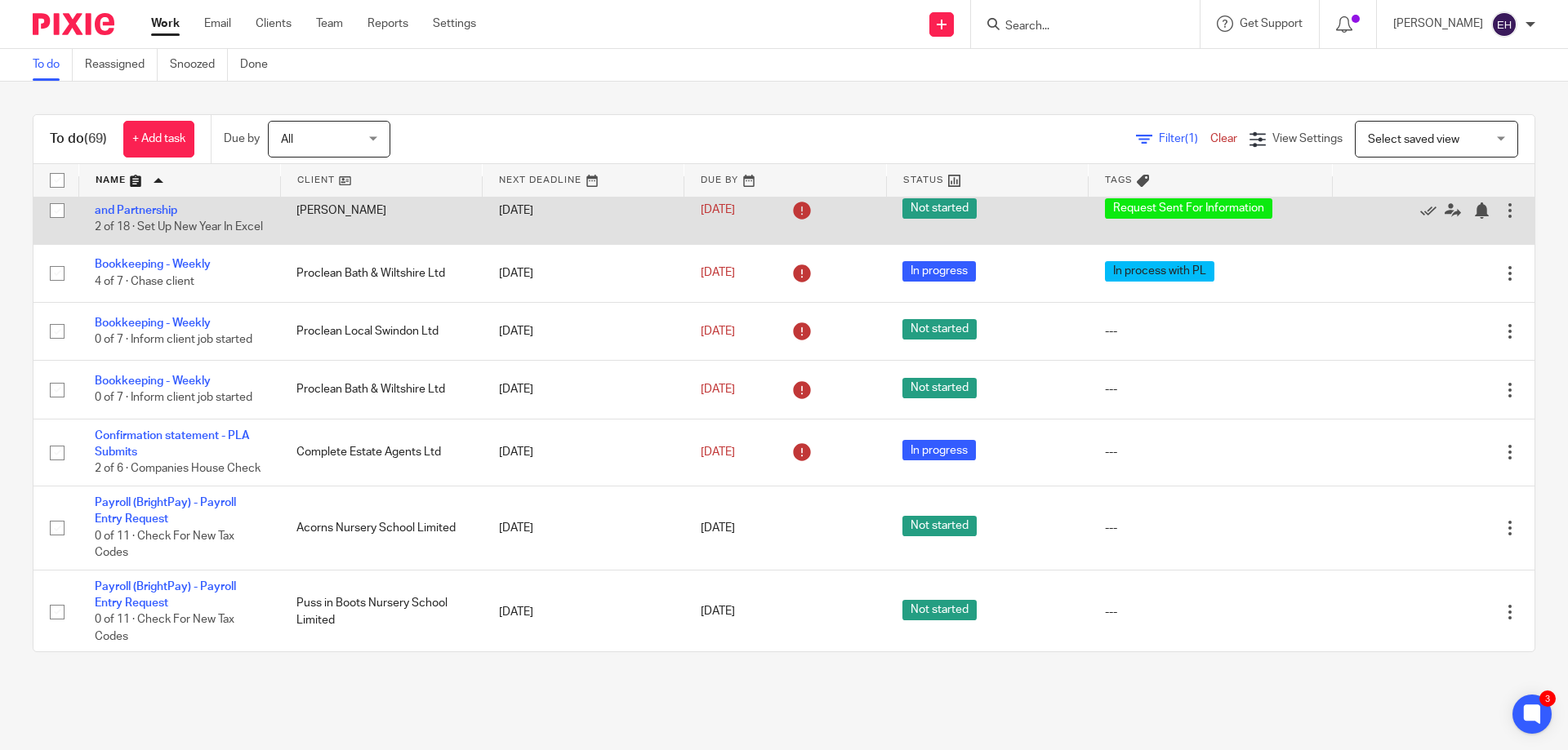
scroll to position [1388, 0]
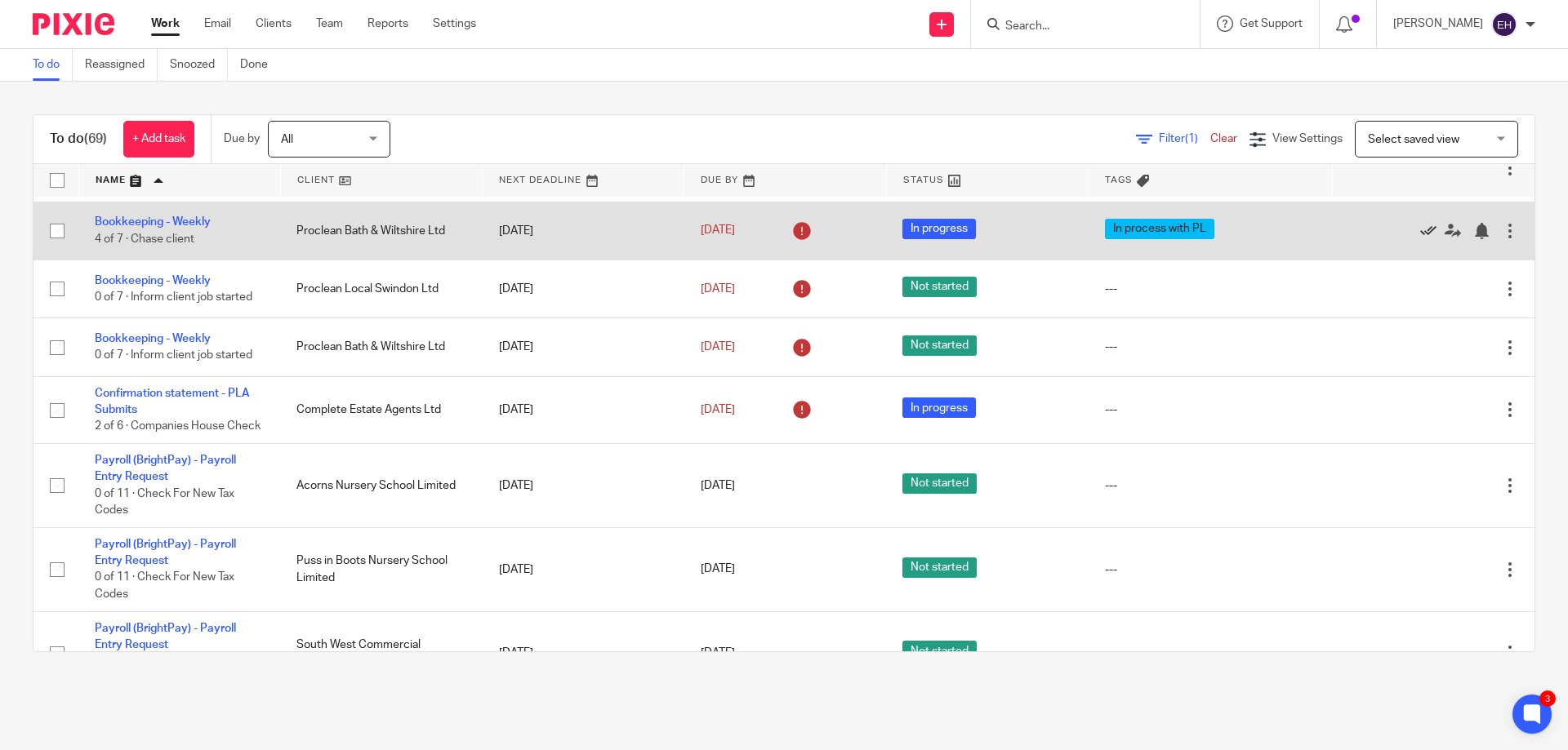
click at [1420, 239] on icon at bounding box center [1429, 232] width 17 height 17
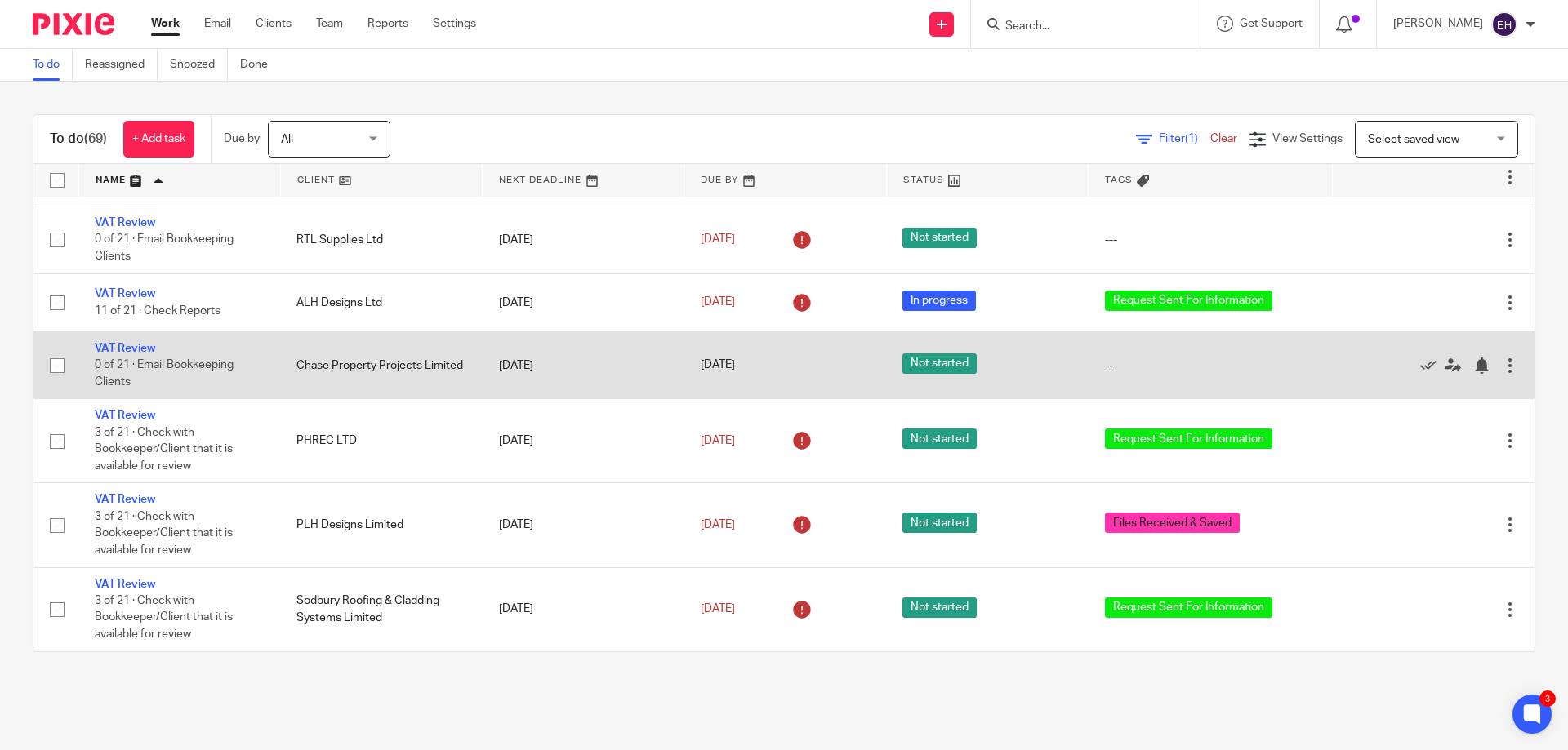
scroll to position [4626, 0]
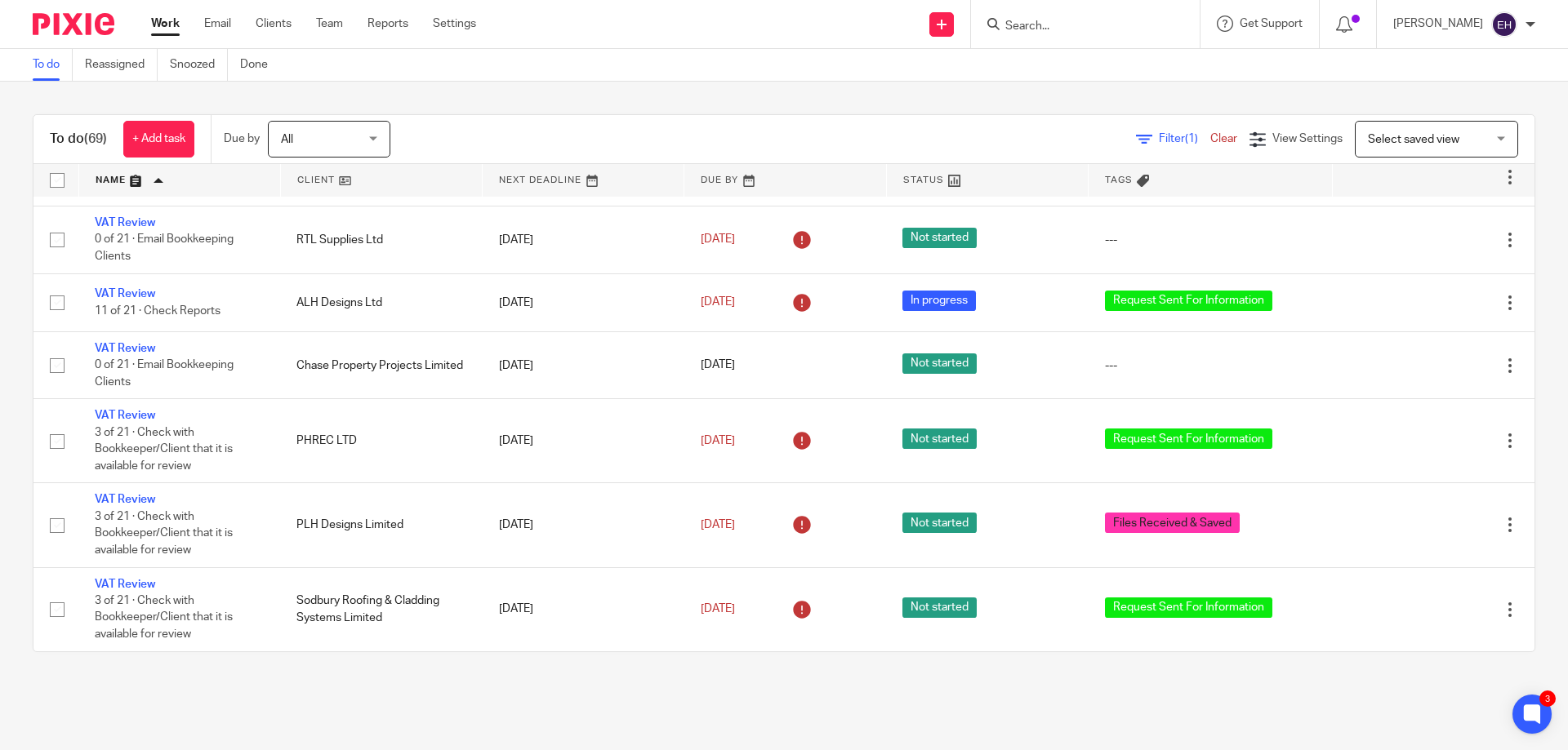
click at [1119, 26] on input "Search" at bounding box center [1077, 27] width 147 height 15
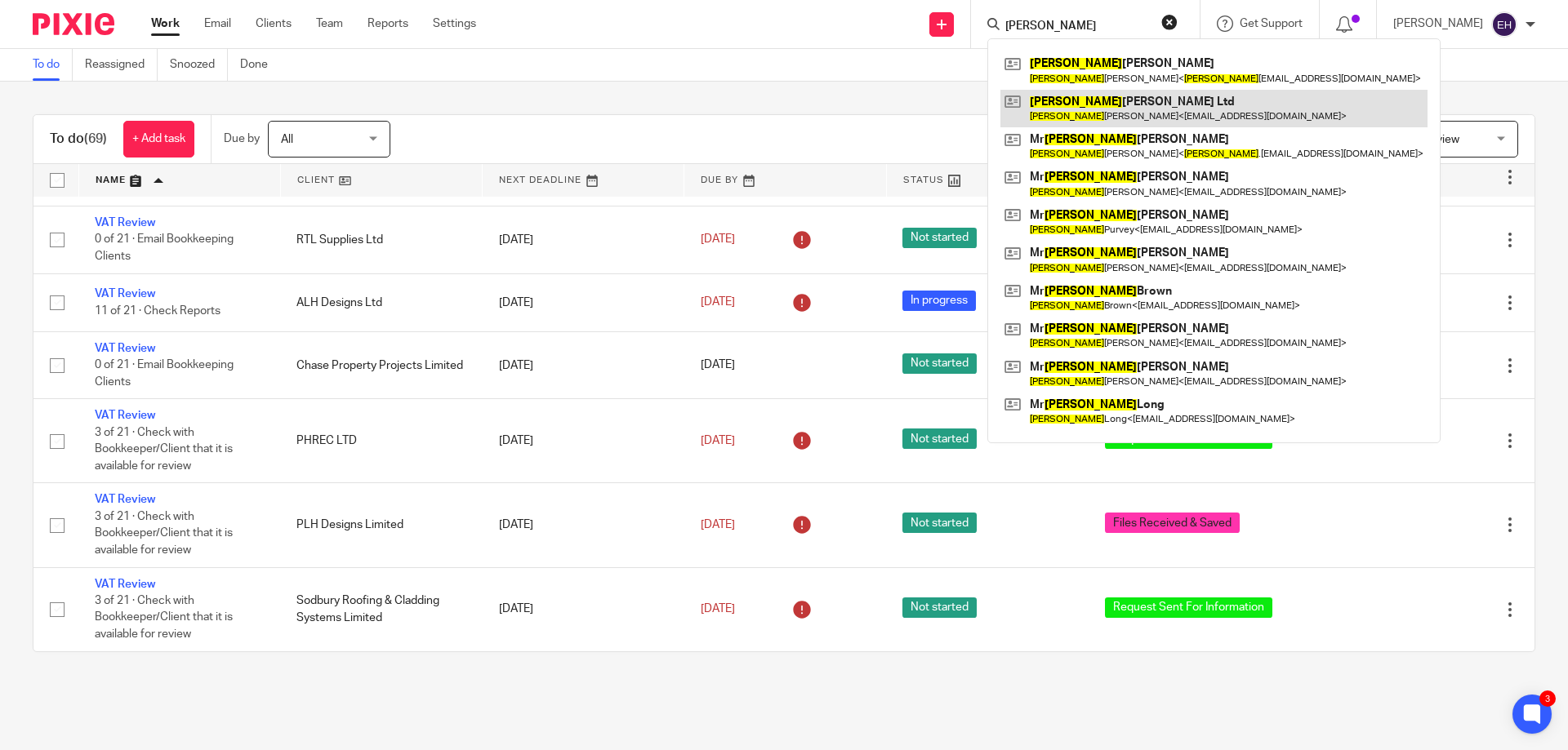
type input "andrew"
click at [1128, 105] on link at bounding box center [1214, 108] width 427 height 38
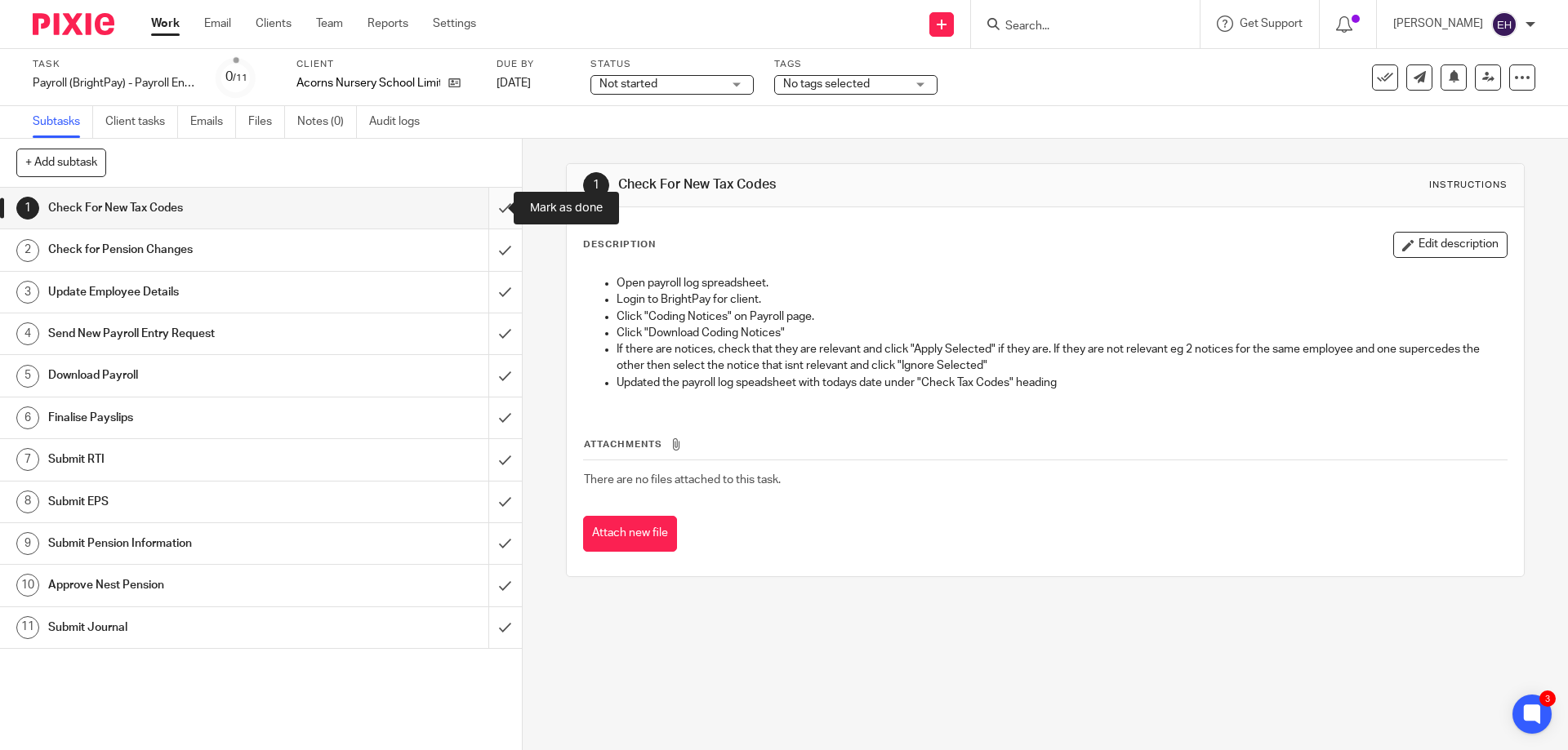
click at [483, 211] on input "submit" at bounding box center [261, 208] width 522 height 41
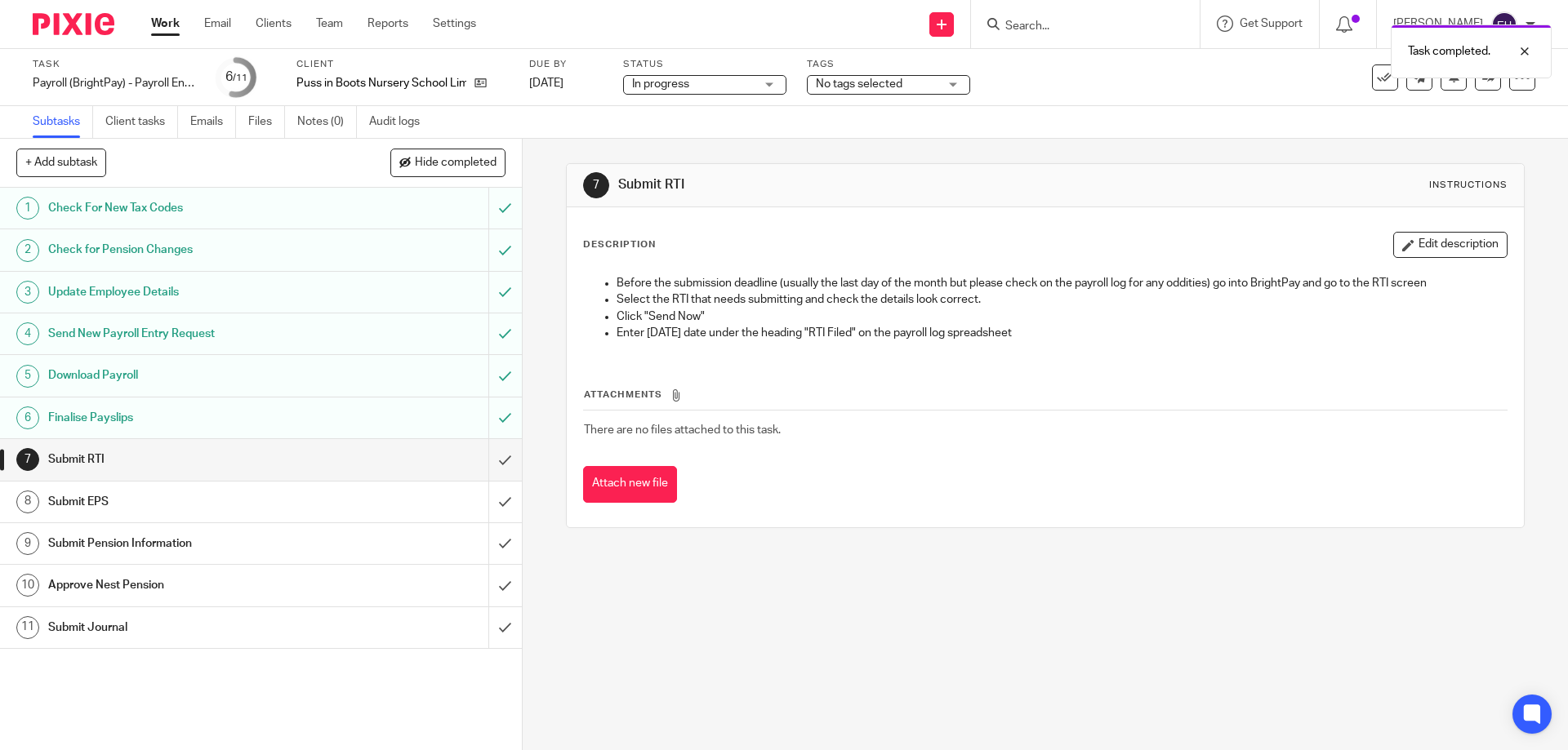
click at [838, 86] on span "No tags selected" at bounding box center [859, 84] width 87 height 11
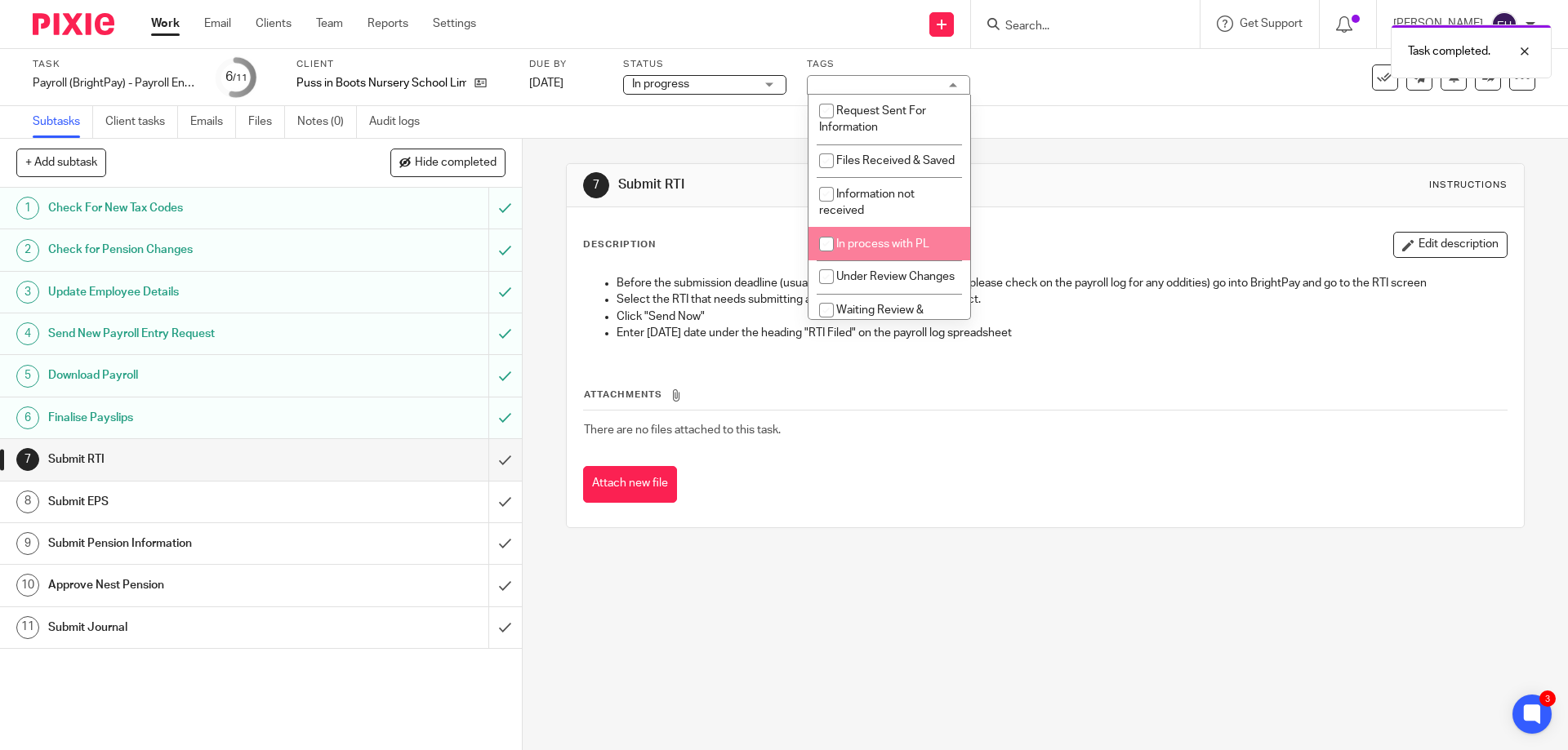
click at [856, 253] on li "In process with PL" at bounding box center [889, 244] width 162 height 33
checkbox input "true"
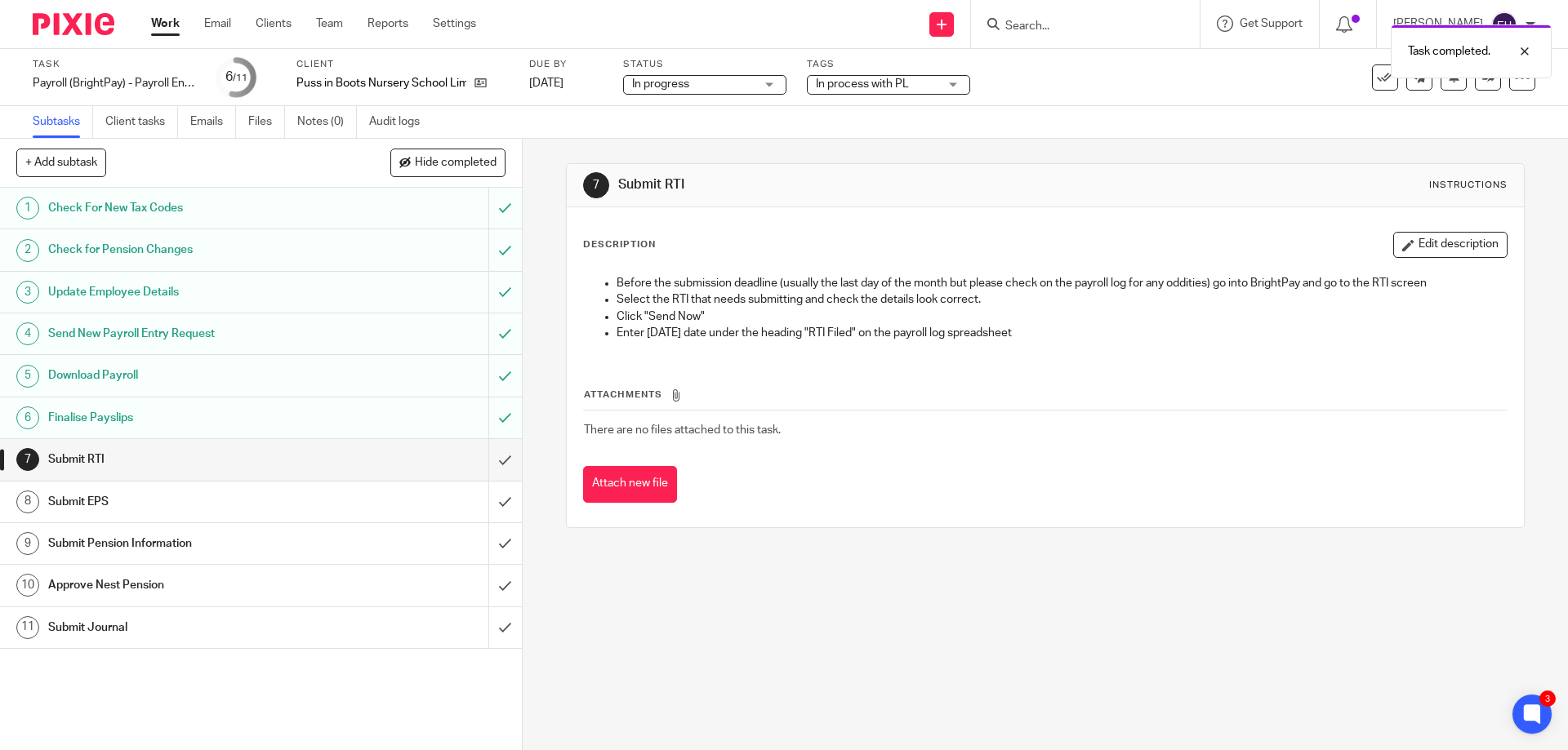
click at [1030, 117] on div "Subtasks Client tasks Emails Files Notes (0) Audit logs" at bounding box center [784, 122] width 1568 height 32
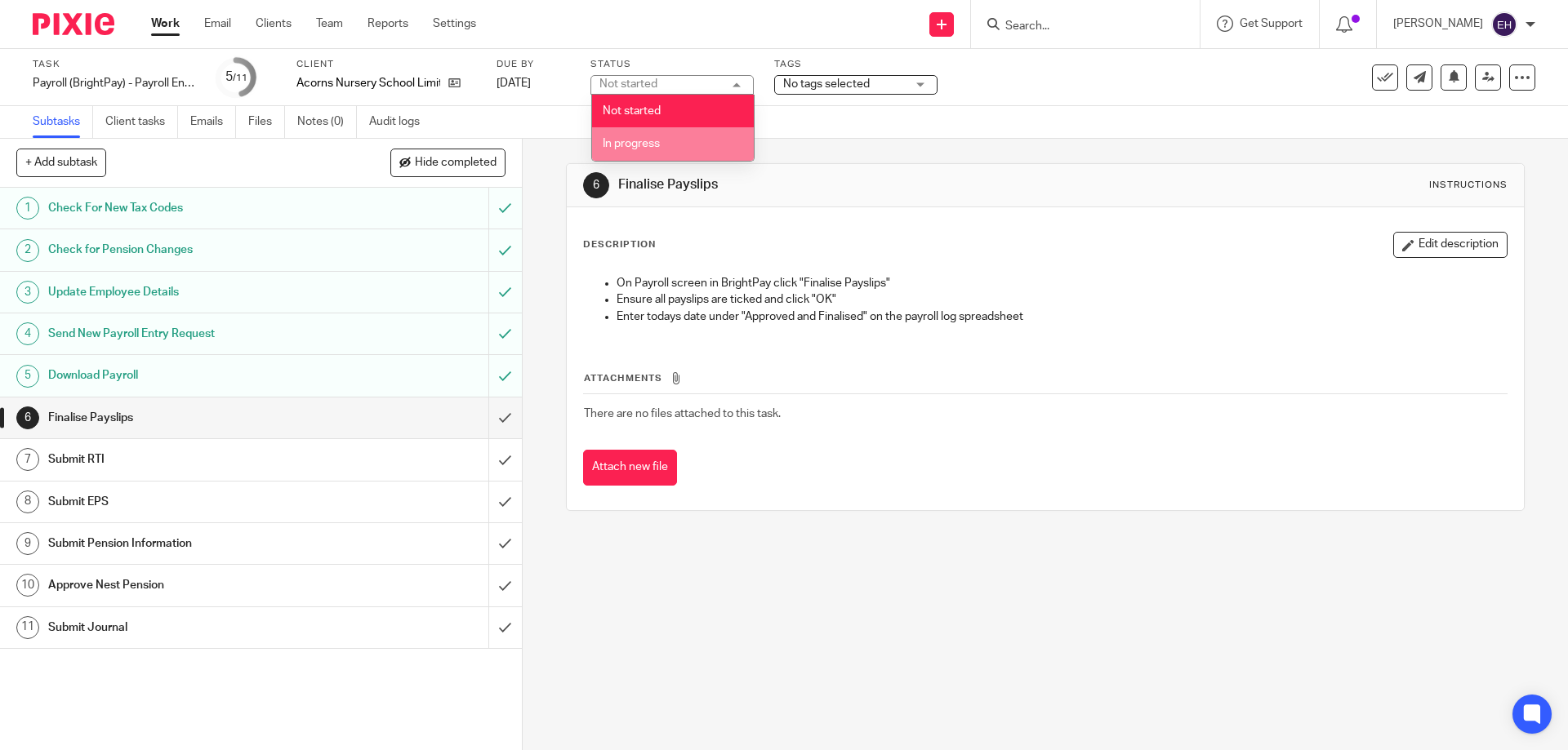
click at [699, 138] on li "In progress" at bounding box center [673, 144] width 162 height 33
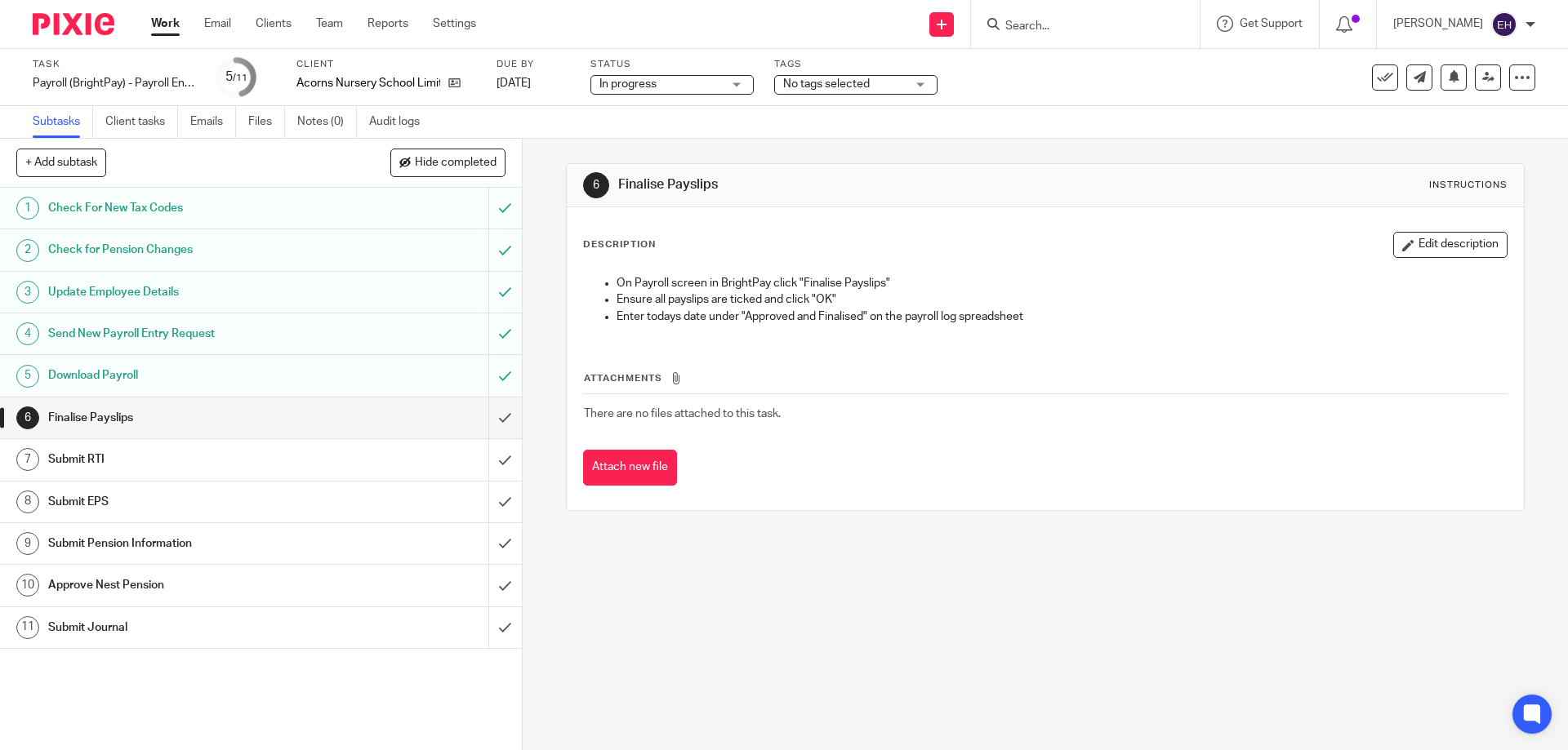
click at [826, 84] on span "No tags selected" at bounding box center [827, 84] width 87 height 11
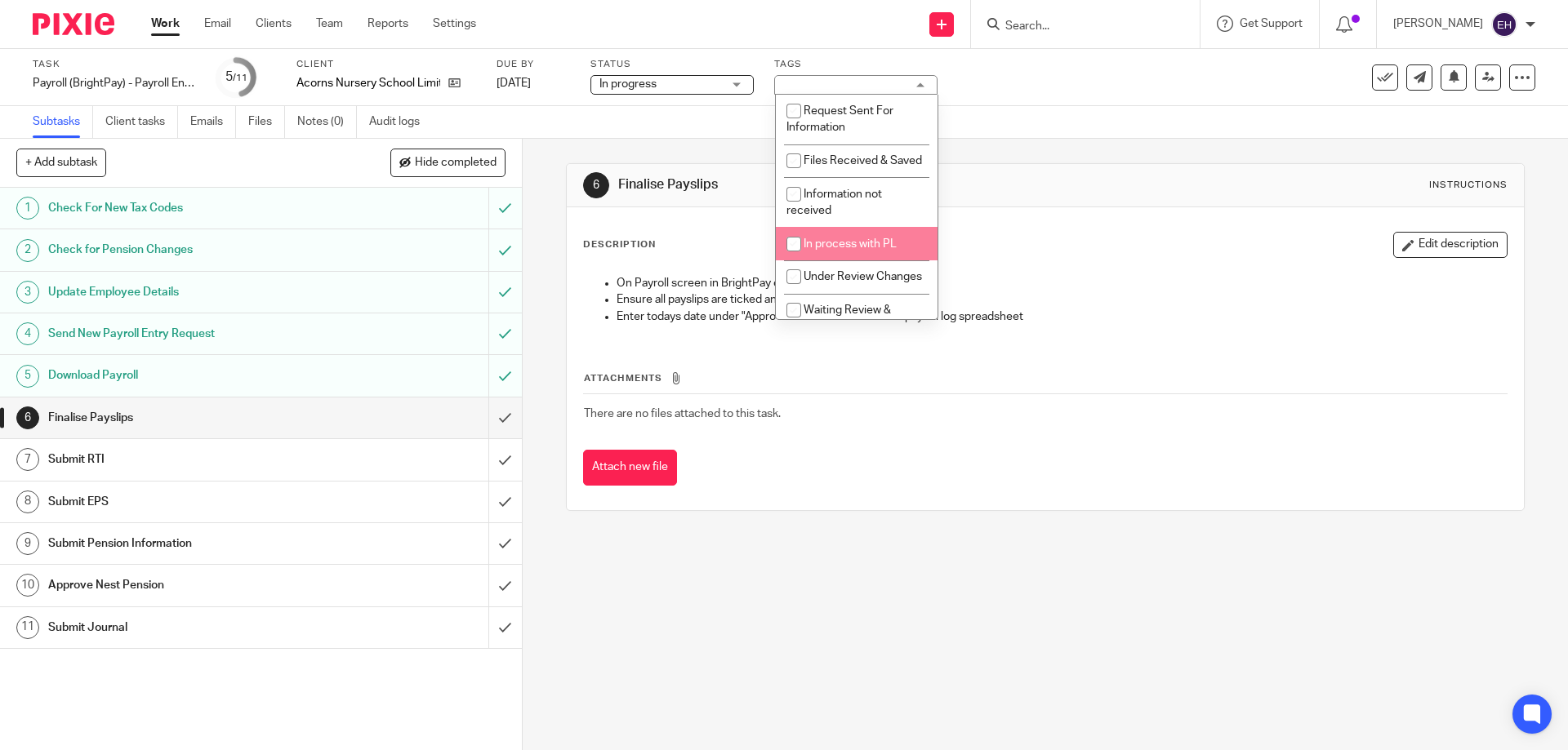
click at [901, 254] on li "In process with PL" at bounding box center [856, 244] width 162 height 33
checkbox input "true"
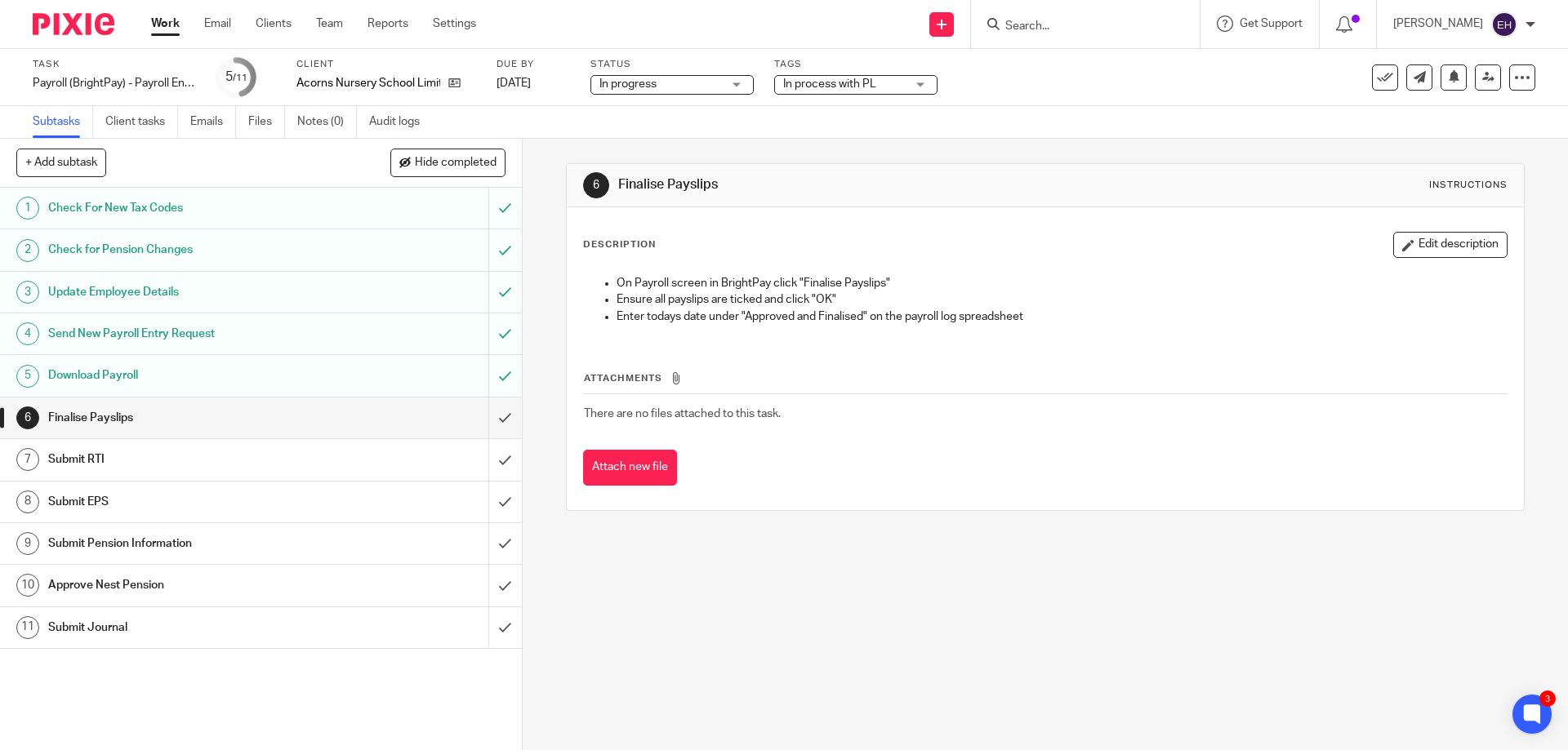
click at [982, 115] on div "Subtasks Client tasks Emails Files Notes (0) Audit logs" at bounding box center [784, 122] width 1568 height 32
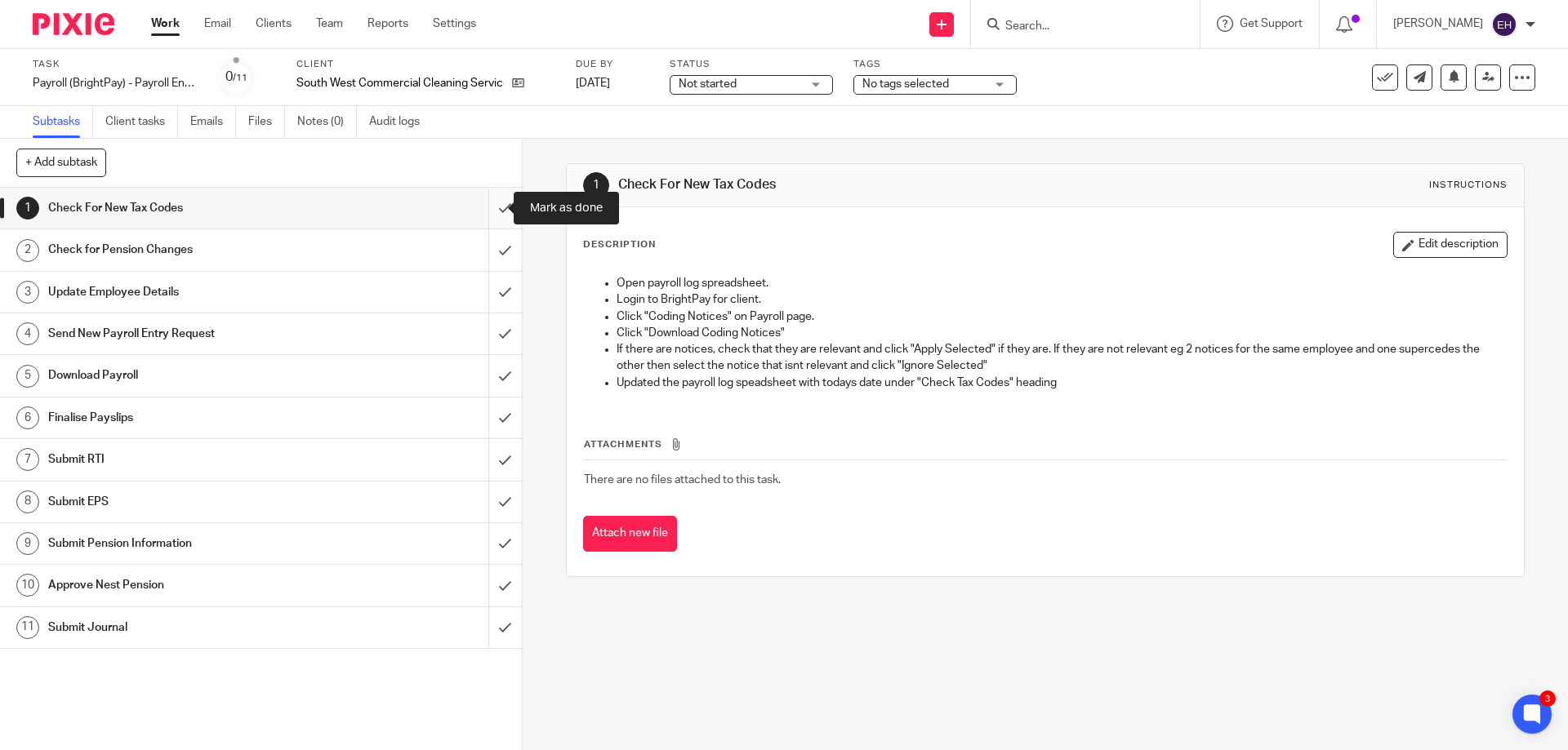
click at [487, 209] on input "submit" at bounding box center [261, 208] width 522 height 41
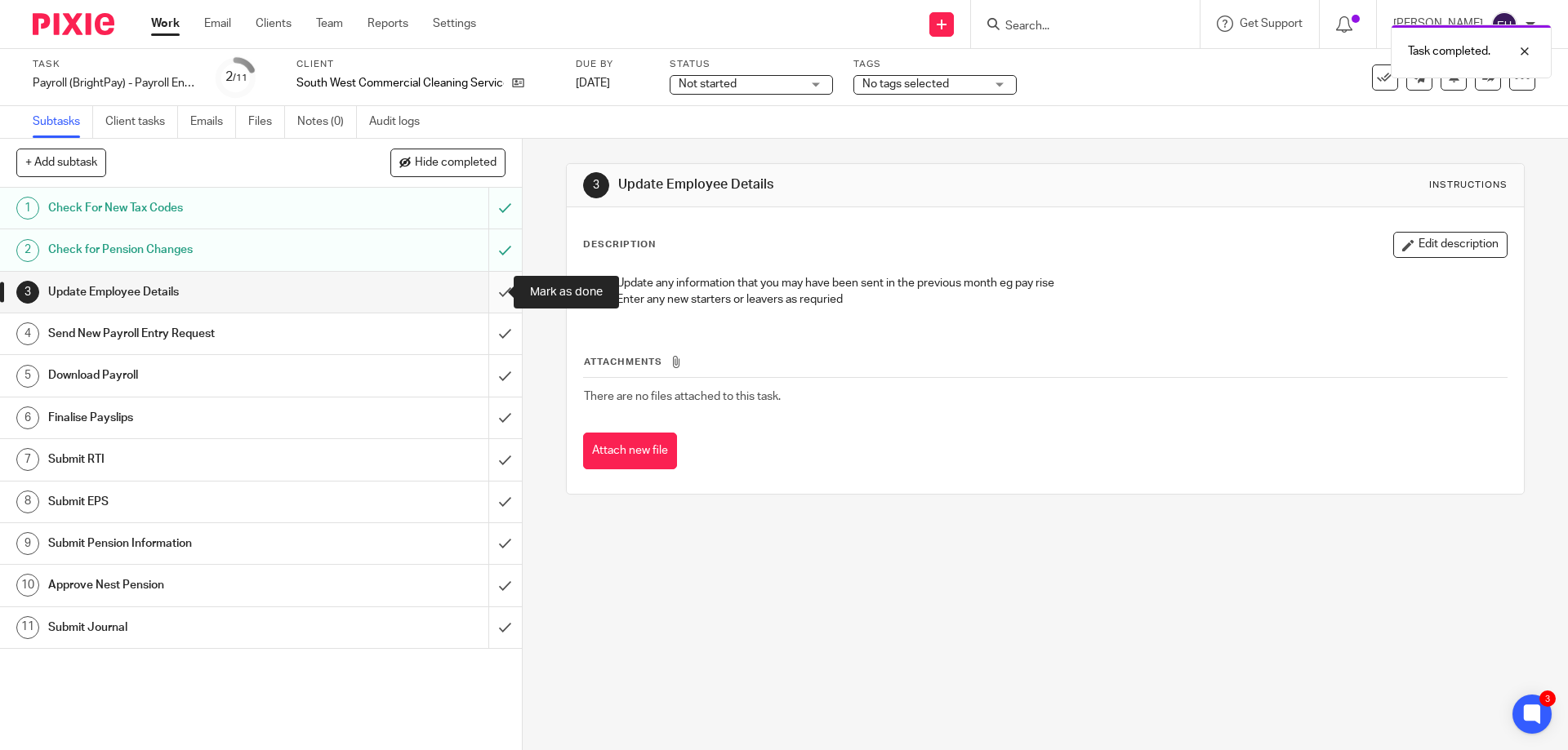
click at [494, 289] on input "submit" at bounding box center [261, 292] width 522 height 41
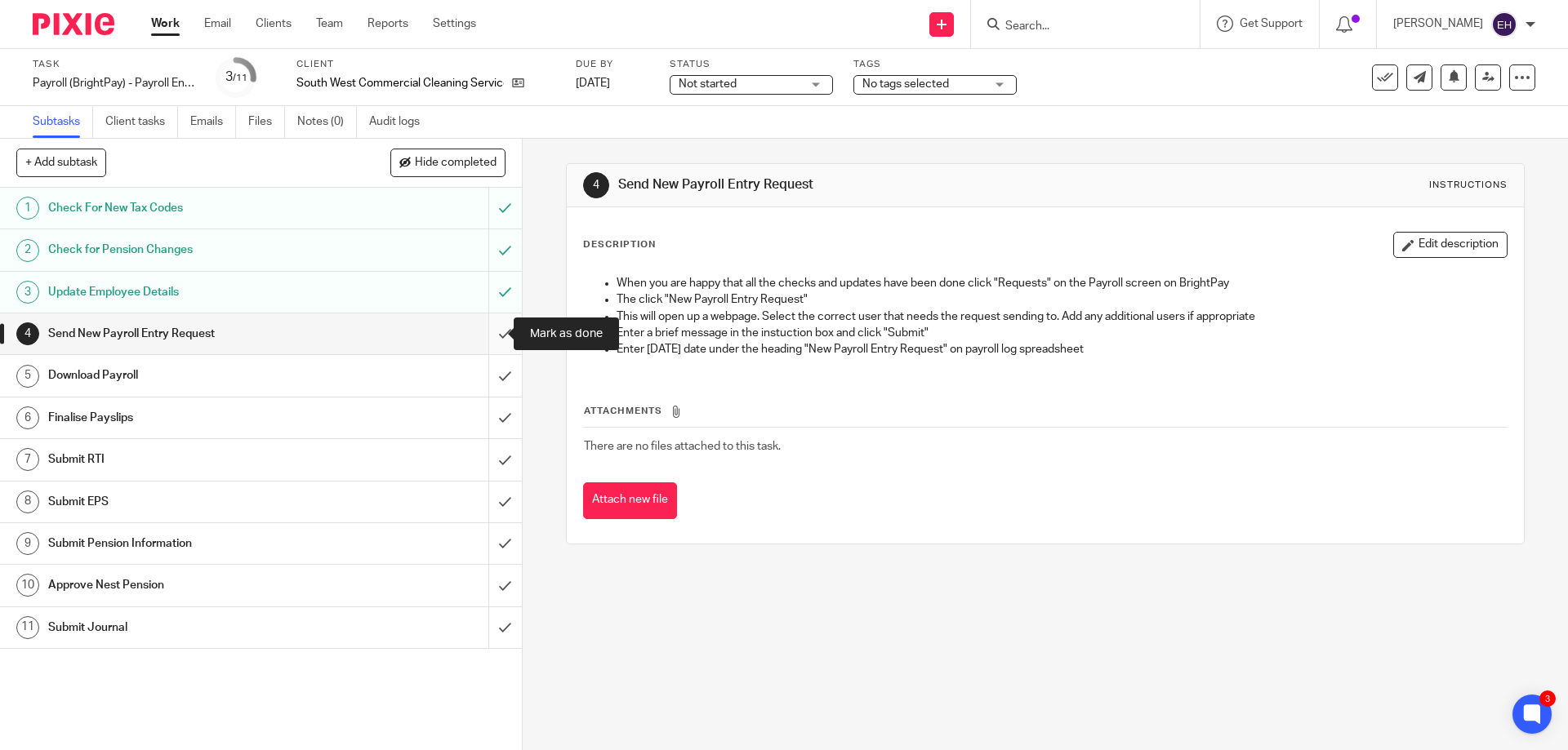
click at [494, 331] on input "submit" at bounding box center [261, 334] width 522 height 41
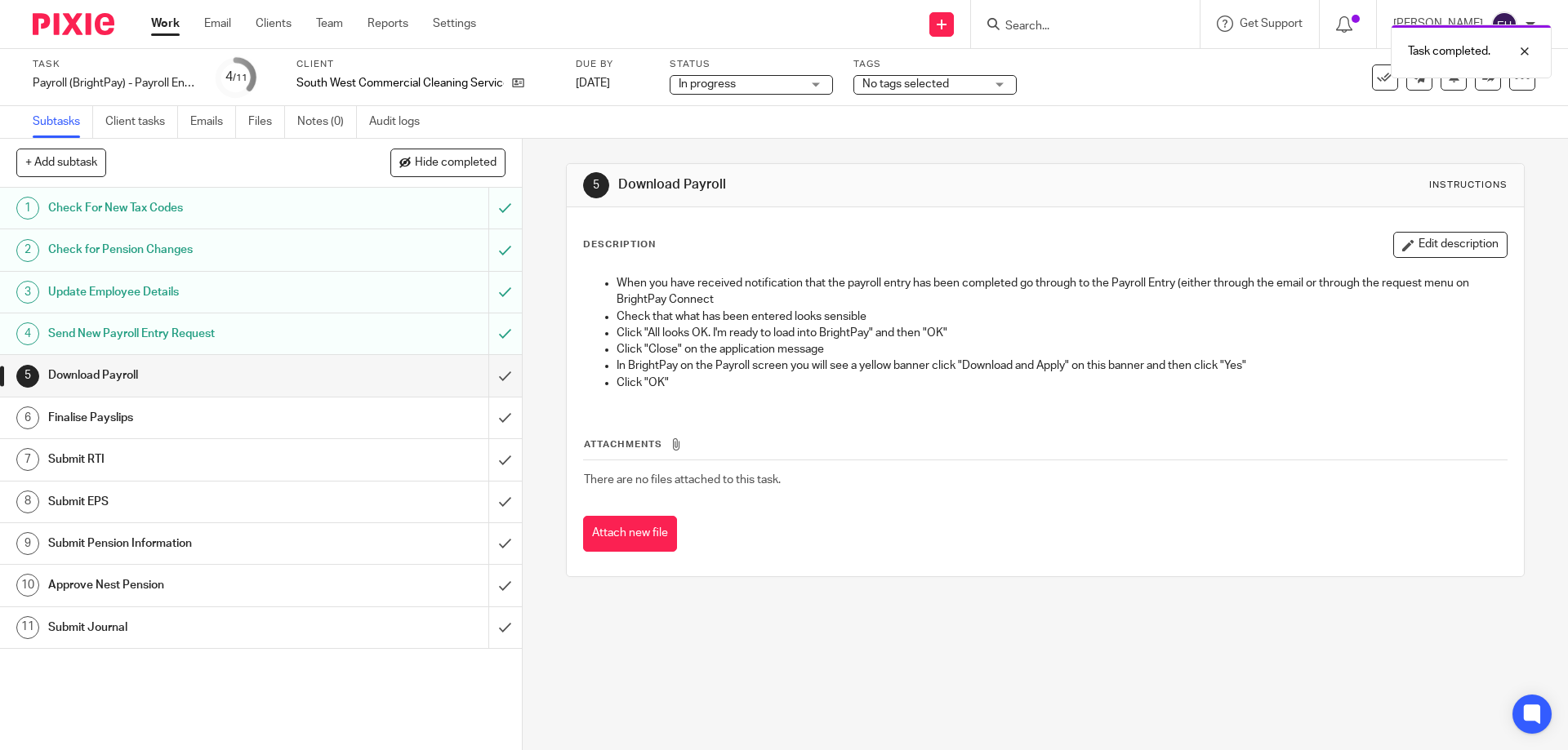
click at [876, 84] on span "No tags selected" at bounding box center [906, 84] width 87 height 11
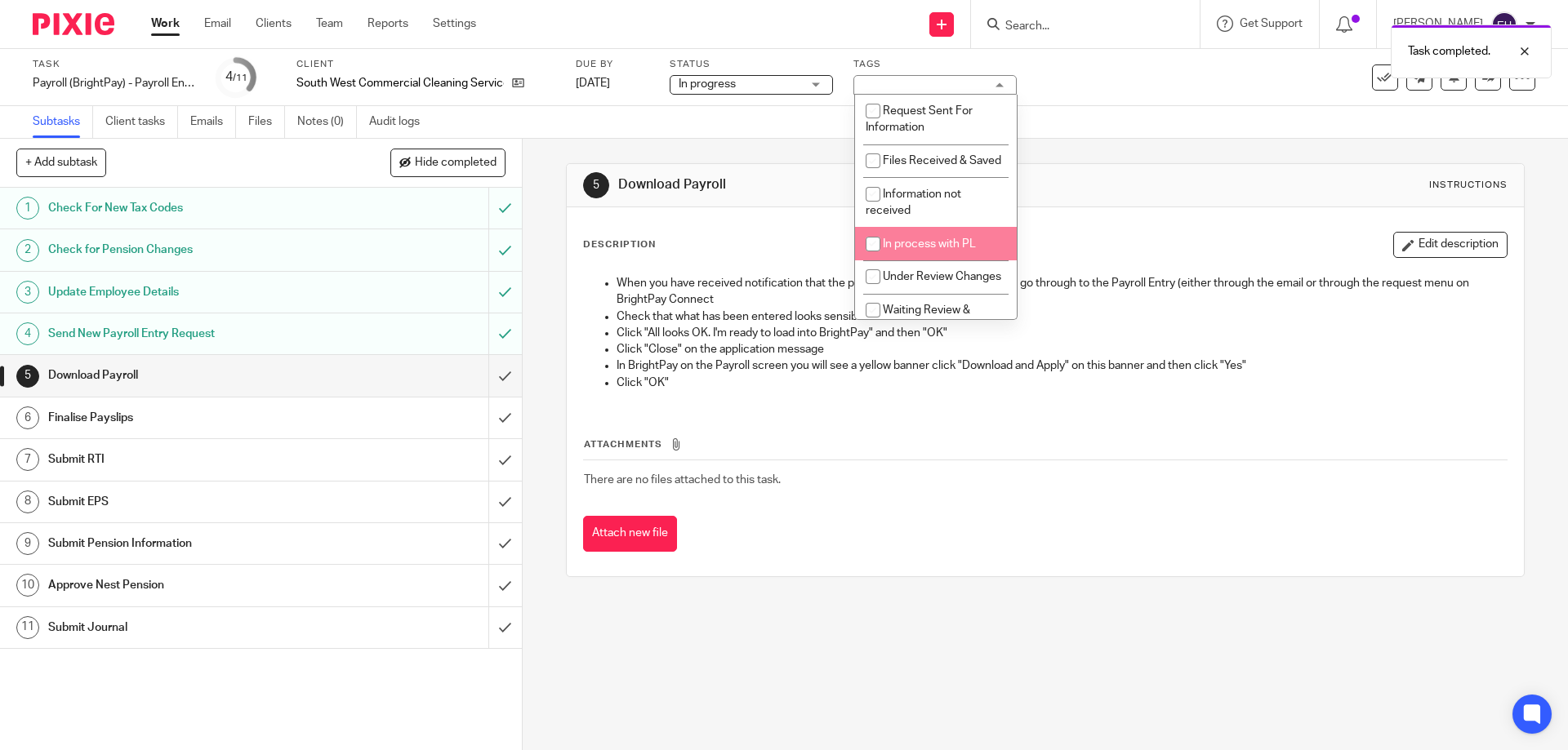
click at [898, 250] on span "In process with PL" at bounding box center [929, 244] width 93 height 11
checkbox input "true"
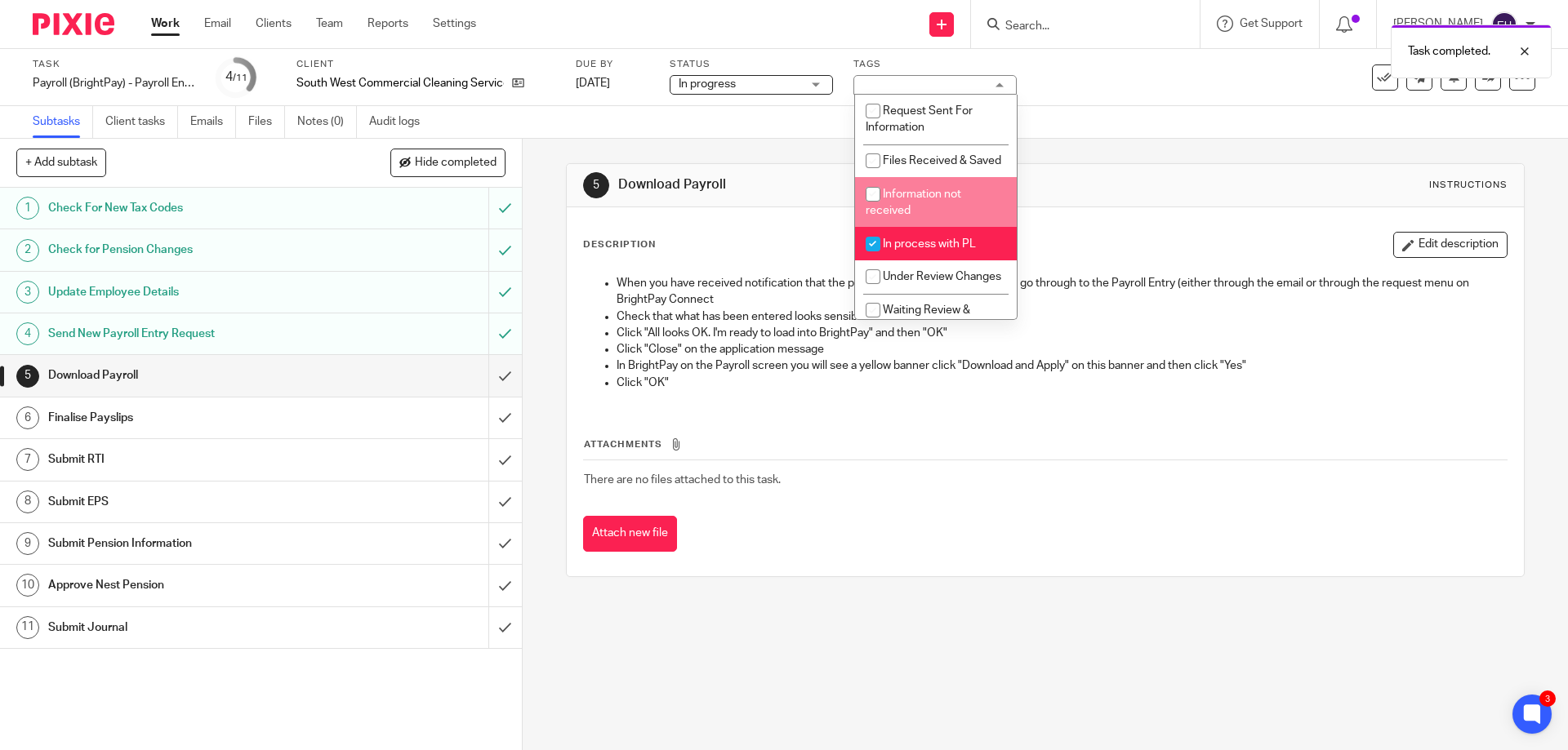
click at [1034, 173] on div "5 Download Payroll Instructions" at bounding box center [1045, 185] width 924 height 26
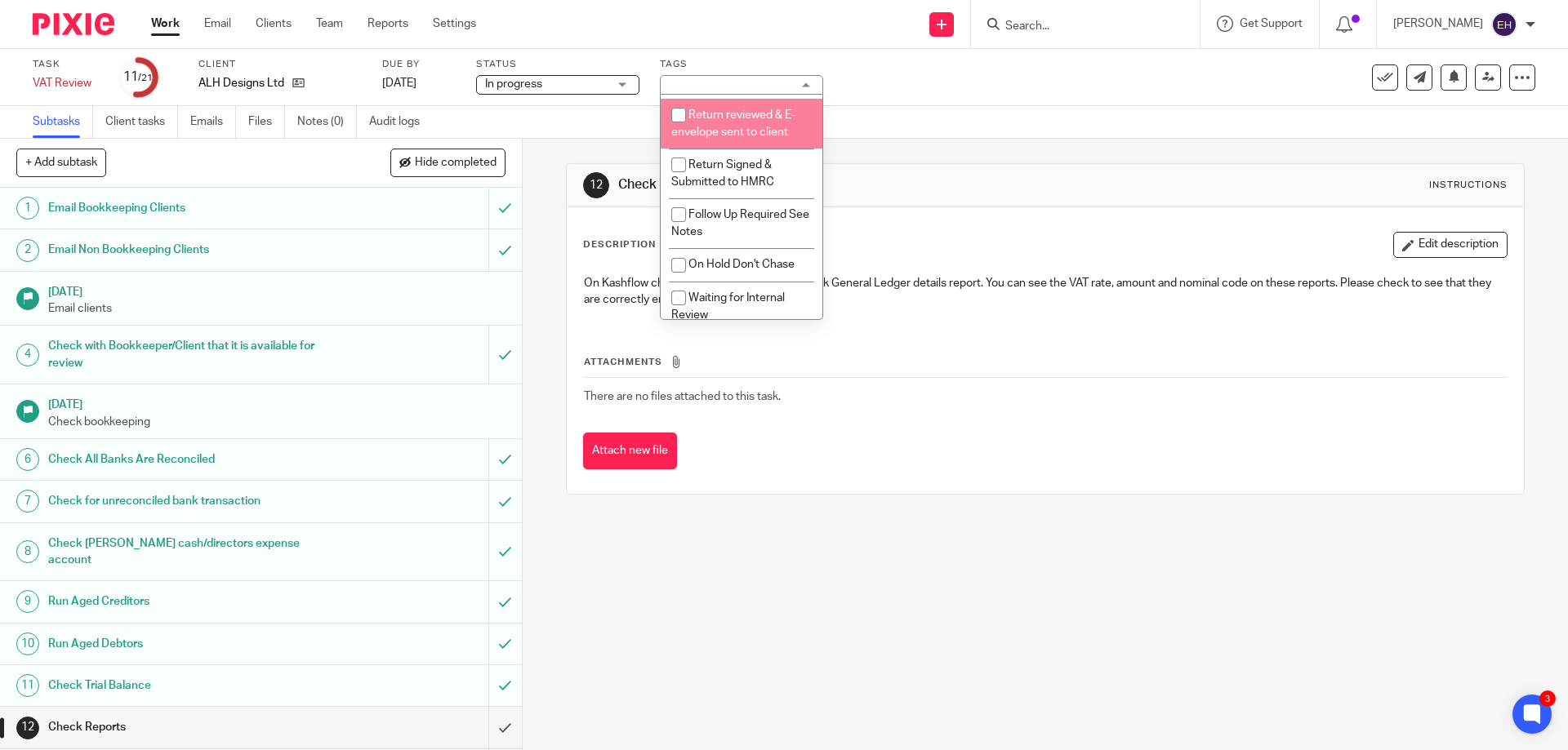
scroll to position [291, 0]
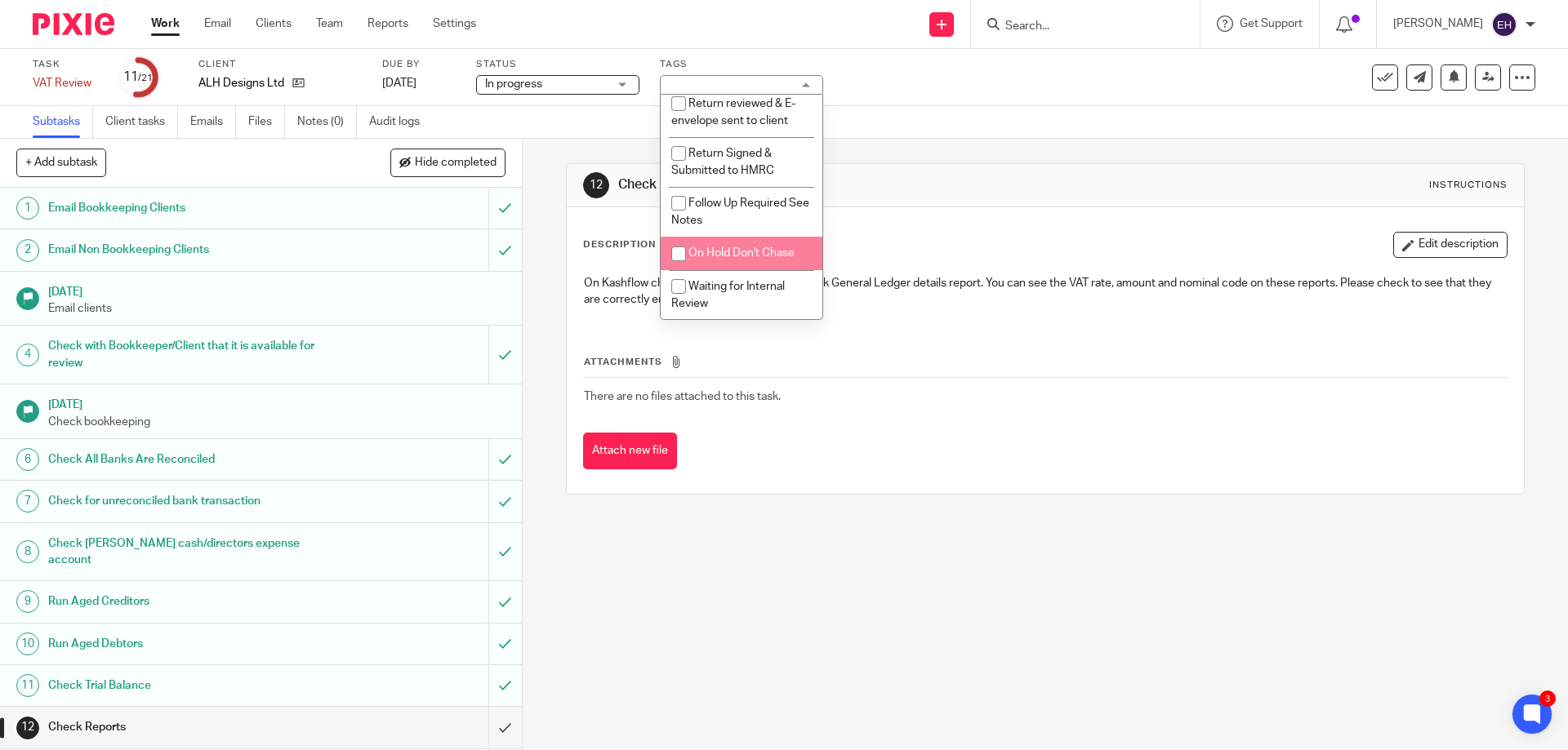
click at [697, 246] on li "On Hold Don't Chase" at bounding box center [741, 254] width 162 height 33
checkbox input "true"
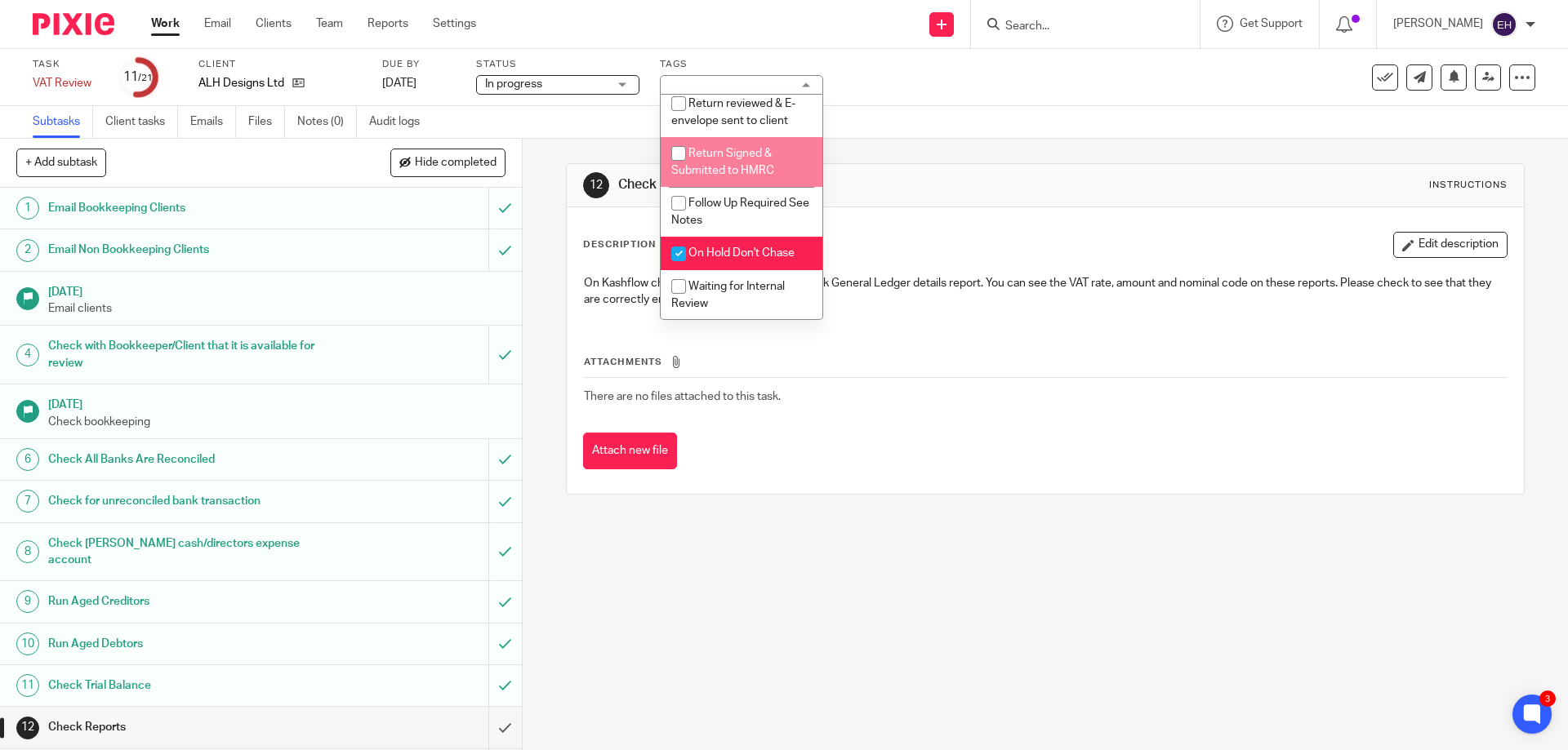
click at [838, 125] on div "Subtasks Client tasks Emails Files Notes (0) Audit logs" at bounding box center [784, 122] width 1568 height 32
